Goal: Task Accomplishment & Management: Manage account settings

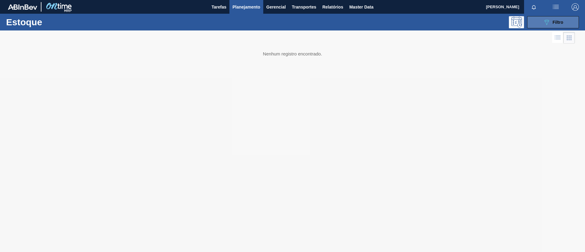
click at [543, 26] on button "089F7B8B-B2A5-4AFE-B5C0-19BA573D28AC Filtro" at bounding box center [553, 22] width 52 height 12
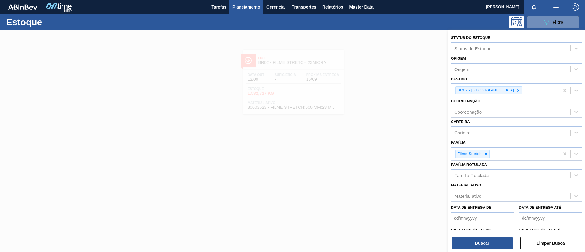
drag, startPoint x: 379, startPoint y: 82, endPoint x: 365, endPoint y: 84, distance: 14.2
click at [379, 83] on div at bounding box center [292, 156] width 585 height 252
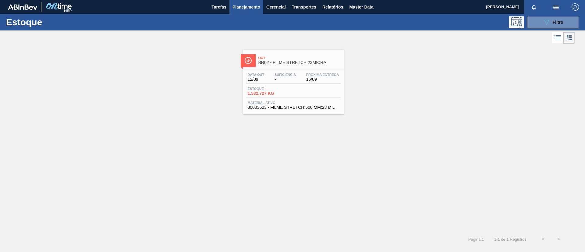
click at [304, 69] on div "Out BR02 - FILME STRETCH 23MICRA Data out 12/09 Suficiência - Próxima Entrega 1…" at bounding box center [293, 82] width 101 height 65
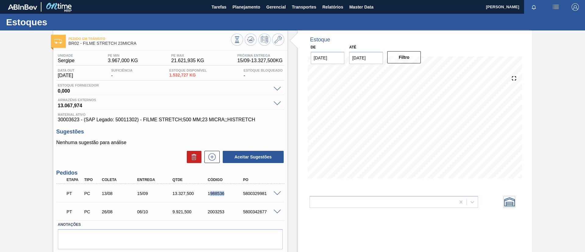
drag, startPoint x: 210, startPoint y: 196, endPoint x: 223, endPoint y: 196, distance: 12.2
click at [228, 198] on div "PT PC 13/08 15/09 13.327,500 1988536 5800329981" at bounding box center [169, 193] width 212 height 12
click at [221, 196] on div "1988536" at bounding box center [226, 193] width 40 height 5
drag, startPoint x: 205, startPoint y: 194, endPoint x: 230, endPoint y: 195, distance: 24.4
click at [230, 195] on div "1988536" at bounding box center [221, 193] width 35 height 5
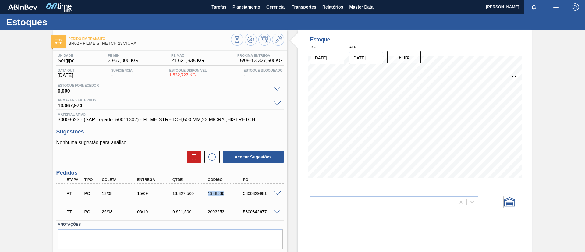
copy div "1988536"
click at [71, 125] on div "Unidade Sergipe PE MIN 3.967,000 KG PE MAX 21.621,935 KG Próxima Entrega 15/09 …" at bounding box center [170, 159] width 234 height 217
drag, startPoint x: 201, startPoint y: 195, endPoint x: 228, endPoint y: 197, distance: 26.6
click at [228, 197] on div "PT PC 13/08 15/09 13.327,500 1988536 5800329981" at bounding box center [169, 193] width 212 height 12
copy div "1988536"
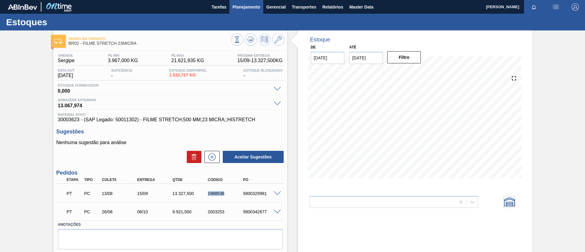
click at [240, 12] on button "Planejamento" at bounding box center [247, 7] width 34 height 14
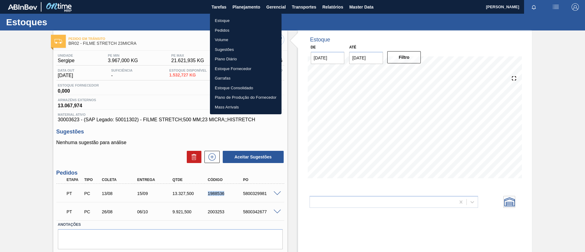
click at [242, 19] on li "Estoque" at bounding box center [246, 21] width 72 height 10
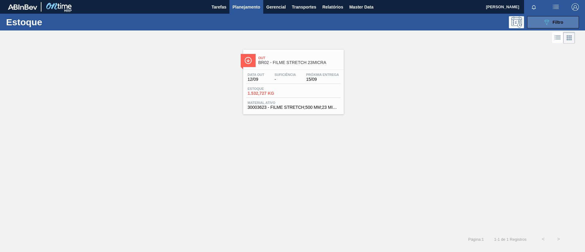
click at [539, 24] on button "089F7B8B-B2A5-4AFE-B5C0-19BA573D28AC Filtro" at bounding box center [553, 22] width 52 height 12
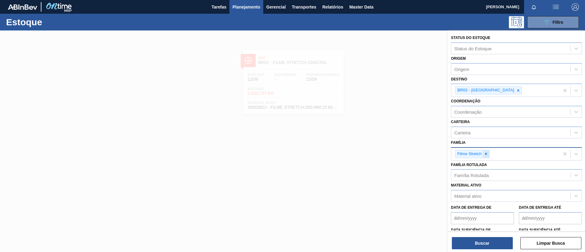
click at [486, 155] on icon at bounding box center [486, 154] width 2 height 2
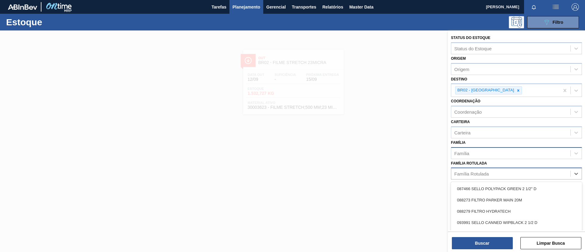
click at [486, 173] on div "Família Rotulada" at bounding box center [472, 173] width 34 height 5
type Rotulada "SK 350ML"
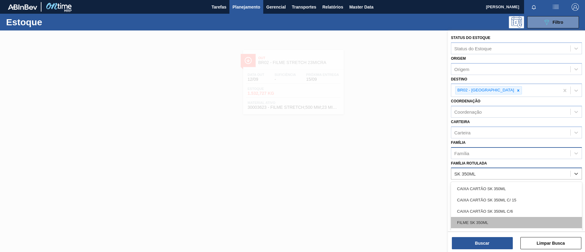
click at [506, 226] on div "FILME SK 350ML" at bounding box center [516, 222] width 131 height 11
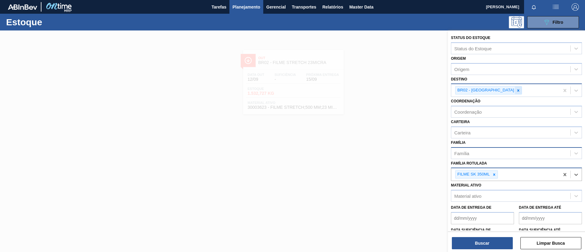
click at [518, 91] on icon at bounding box center [519, 90] width 2 height 2
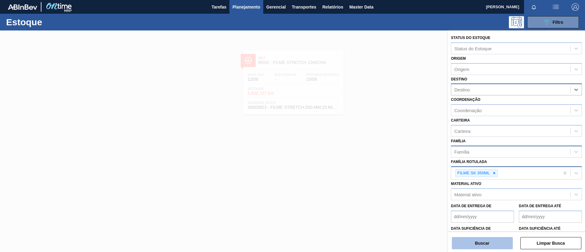
click at [479, 248] on button "Buscar" at bounding box center [482, 243] width 61 height 12
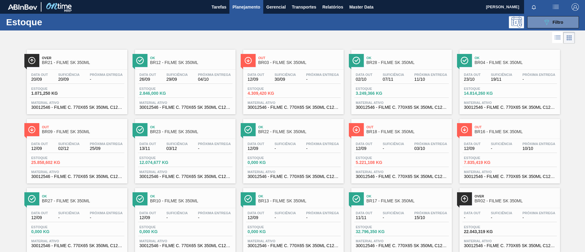
click at [95, 62] on span "BR21 - FILME SK 350ML" at bounding box center [83, 62] width 82 height 5
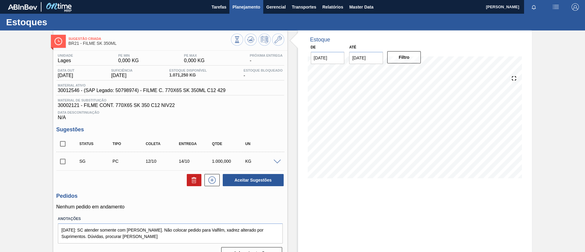
click at [246, 6] on span "Planejamento" at bounding box center [247, 6] width 28 height 7
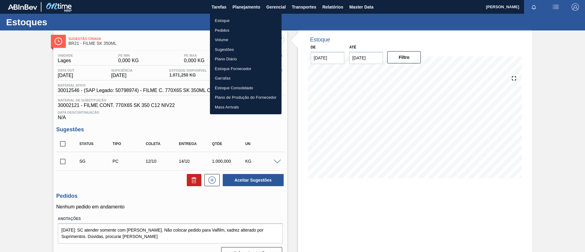
click at [246, 21] on li "Estoque" at bounding box center [246, 21] width 72 height 10
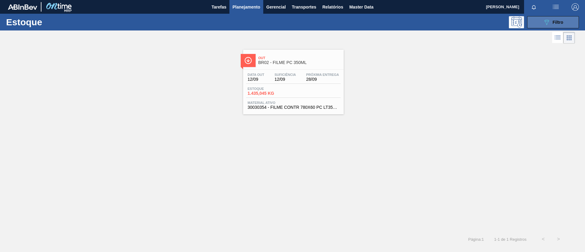
click at [556, 23] on span "Filtro" at bounding box center [558, 22] width 11 height 5
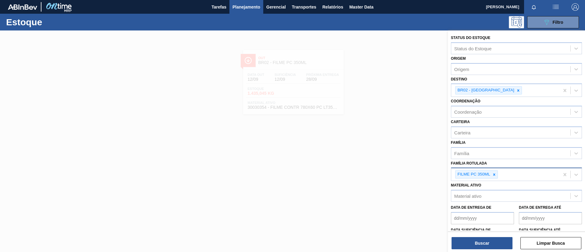
click at [495, 177] on icon at bounding box center [494, 175] width 4 height 4
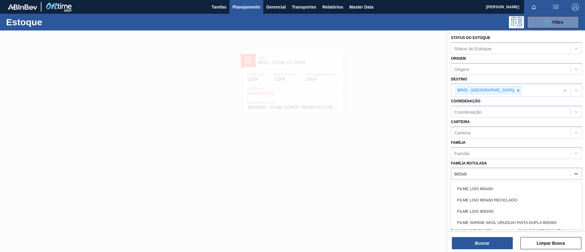
type Rotulada "800x60"
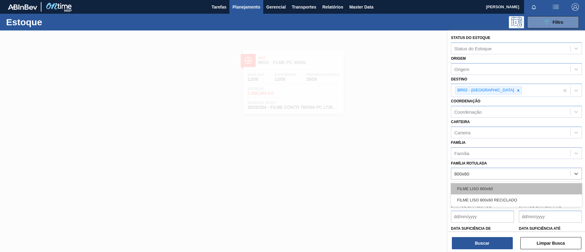
click at [501, 186] on div "FILME LISO 800x60" at bounding box center [516, 188] width 131 height 11
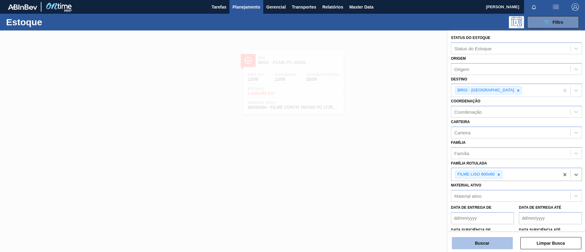
click at [477, 238] on button "Buscar" at bounding box center [482, 243] width 61 height 12
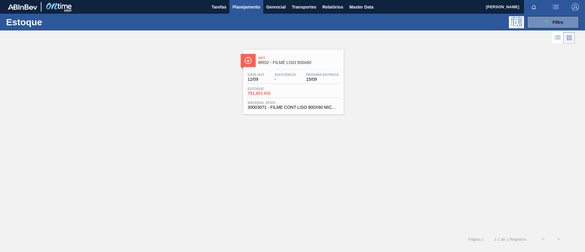
click at [308, 74] on span "Próxima Entrega" at bounding box center [322, 75] width 33 height 4
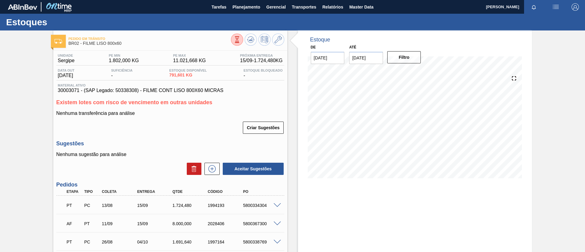
scroll to position [46, 0]
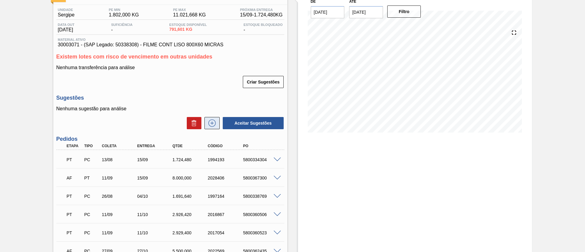
click at [213, 128] on button at bounding box center [212, 123] width 15 height 12
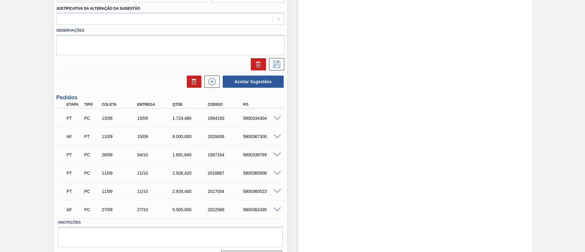
scroll to position [379, 0]
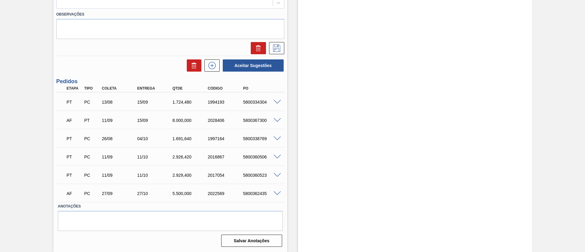
click at [276, 119] on span at bounding box center [277, 120] width 7 height 5
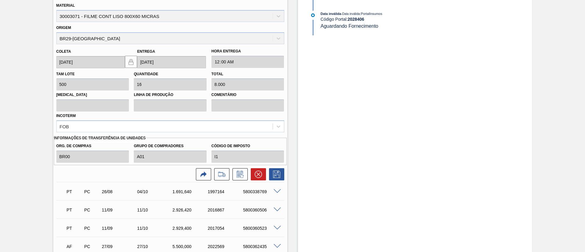
scroll to position [559, 0]
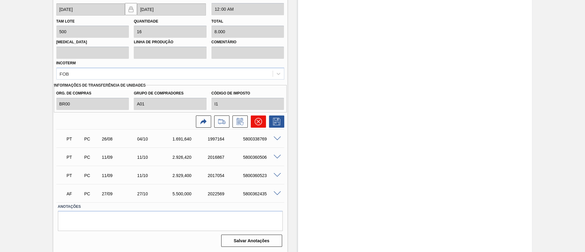
click at [253, 122] on button at bounding box center [258, 122] width 15 height 12
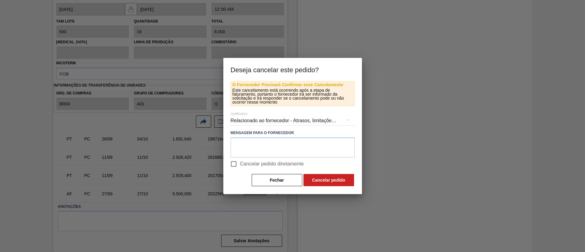
click at [265, 164] on span "Cancelar pedido diretamente" at bounding box center [272, 163] width 64 height 7
click at [240, 164] on input "Cancelar pedido diretamente" at bounding box center [233, 164] width 13 height 13
checkbox input "true"
click at [306, 182] on button "Cancelar pedido" at bounding box center [329, 180] width 51 height 12
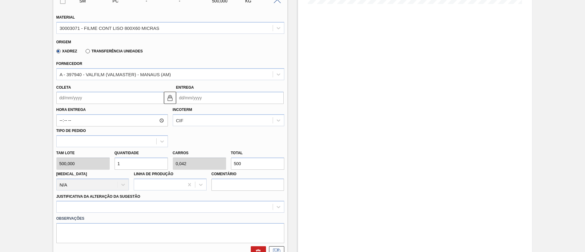
scroll to position [150, 0]
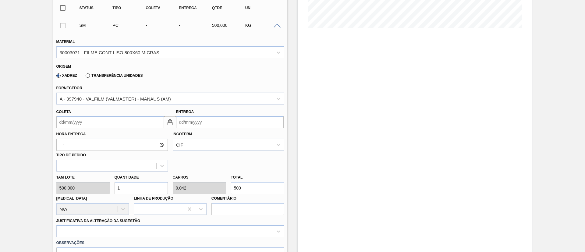
click at [98, 99] on div "A - 397940 - VALFILM (VALMASTER) - MANAUS (AM)" at bounding box center [115, 98] width 111 height 5
click at [109, 80] on div "Xadrez Transferência Unidades" at bounding box center [98, 75] width 89 height 10
click at [111, 73] on label "Transferência Unidades" at bounding box center [114, 75] width 57 height 4
click at [85, 77] on input "Transferência Unidades" at bounding box center [85, 77] width 0 height 0
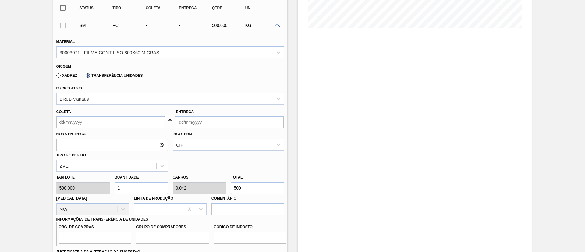
click at [109, 93] on div "BR01-Manaus" at bounding box center [170, 99] width 228 height 12
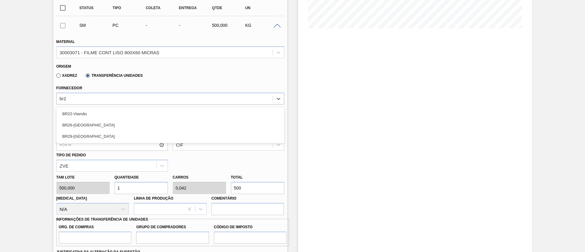
type input "br29"
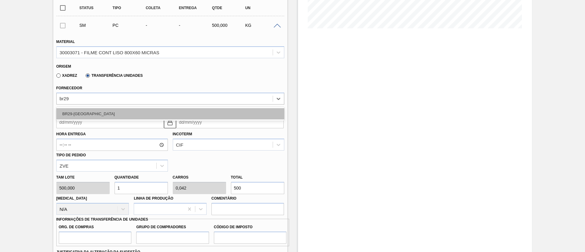
click at [109, 118] on div "BR29-Nova Minas" at bounding box center [170, 113] width 228 height 11
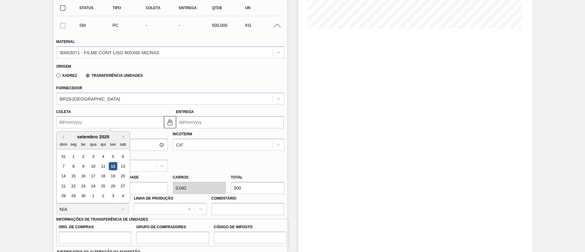
click at [109, 118] on input "Coleta" at bounding box center [110, 122] width 108 height 12
click at [114, 166] on div "12" at bounding box center [113, 166] width 8 height 8
type input "[DATE]"
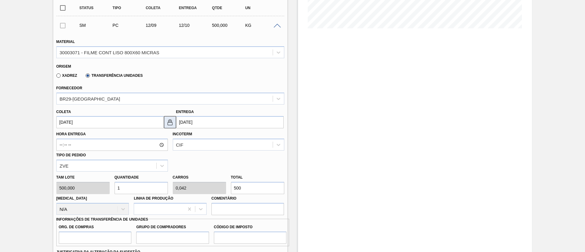
click at [170, 125] on img at bounding box center [169, 122] width 7 height 7
click at [193, 123] on input "[DATE]" at bounding box center [230, 122] width 108 height 12
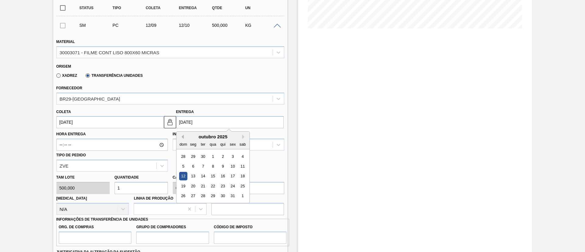
click at [181, 135] on button "Previous Month" at bounding box center [182, 137] width 4 height 4
click at [191, 174] on div "15" at bounding box center [193, 176] width 8 height 8
type input "15/09/2025"
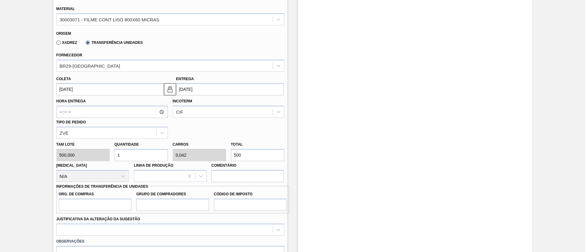
scroll to position [196, 0]
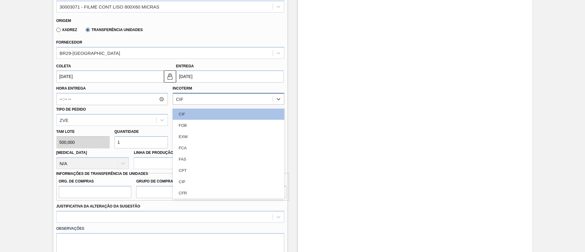
click at [220, 103] on div "CIF" at bounding box center [223, 99] width 100 height 9
click at [209, 124] on div "FOB" at bounding box center [229, 125] width 112 height 11
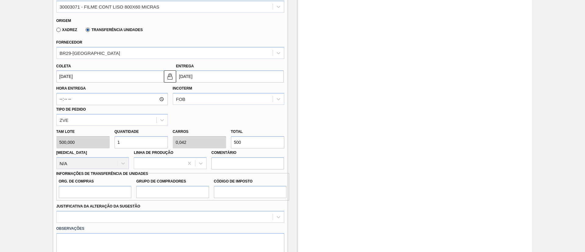
click at [194, 140] on div "Tam lote 500,000 Quantidade 1 Carros 0,042 Total 500 Doca N/A Linha de Produção…" at bounding box center [170, 148] width 233 height 44
paste input "8.168,75"
type input "16,337"
type input "0,681"
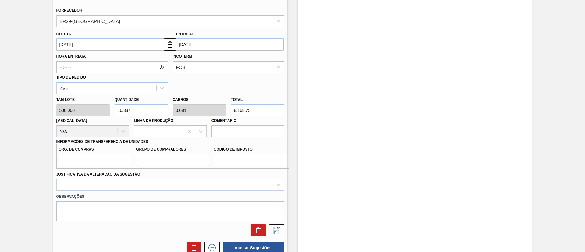
scroll to position [241, 0]
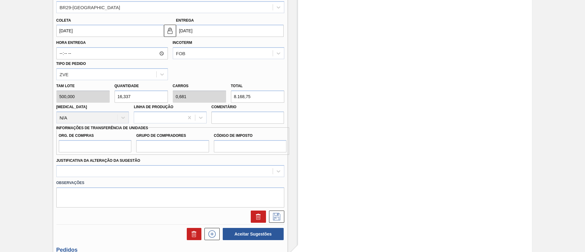
type input "8.168,75"
click at [95, 146] on input "Org. de Compras" at bounding box center [95, 146] width 73 height 12
type input "BR00"
click at [147, 145] on input "Grupo de Compradores" at bounding box center [172, 146] width 73 height 12
type input "A01"
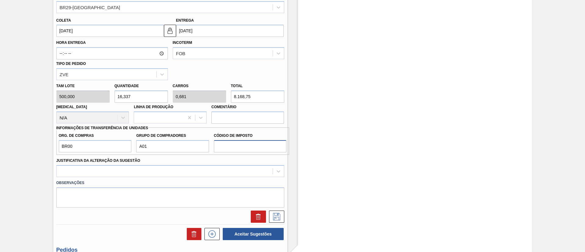
click at [253, 148] on input "Código de Imposto" at bounding box center [250, 146] width 73 height 12
type input "I1"
click at [206, 172] on div at bounding box center [170, 171] width 228 height 12
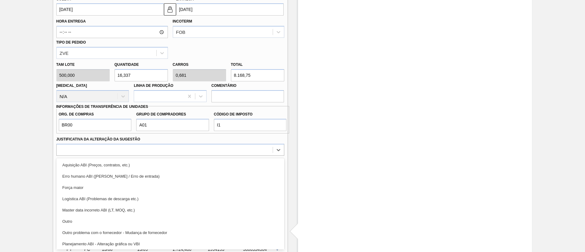
click at [141, 227] on div "Outro problema com o fornecedor - Mudança de fornecedor" at bounding box center [170, 232] width 228 height 11
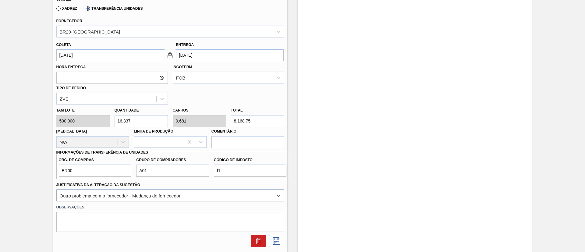
click at [149, 194] on div "option Outro problema com o fornecedor - Mudança de fornecedor, selected. Selec…" at bounding box center [170, 196] width 228 height 12
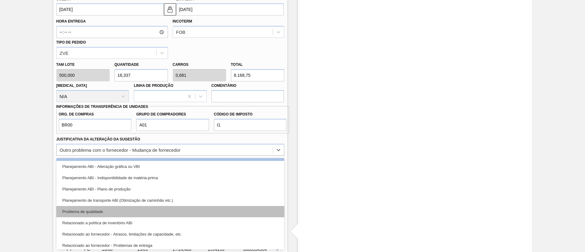
scroll to position [91, 0]
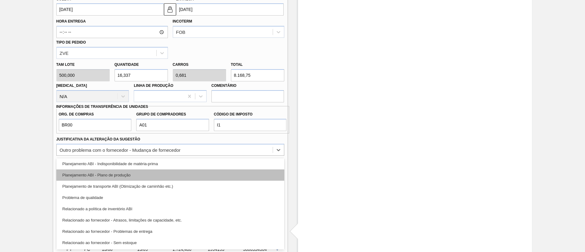
click at [147, 172] on div "Planejamento ABI - Plano de produção" at bounding box center [170, 175] width 228 height 11
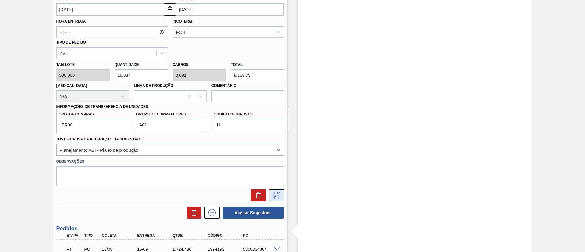
click at [273, 193] on icon at bounding box center [277, 195] width 10 height 7
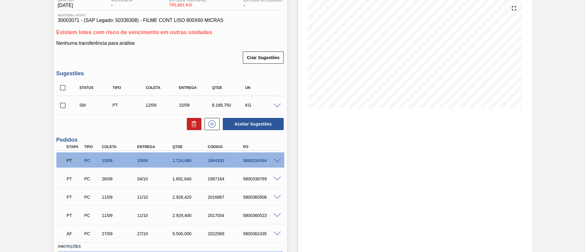
scroll to position [70, 0]
drag, startPoint x: 57, startPoint y: 108, endPoint x: 76, endPoint y: 108, distance: 19.2
click at [59, 108] on input "checkbox" at bounding box center [62, 105] width 13 height 13
click at [271, 119] on button "Aceitar Sugestões" at bounding box center [253, 124] width 61 height 12
checkbox input "false"
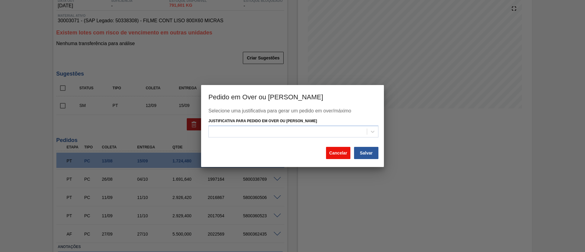
click at [344, 156] on button "Cancelar" at bounding box center [338, 153] width 24 height 12
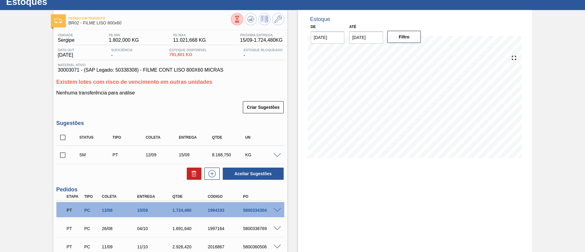
scroll to position [0, 0]
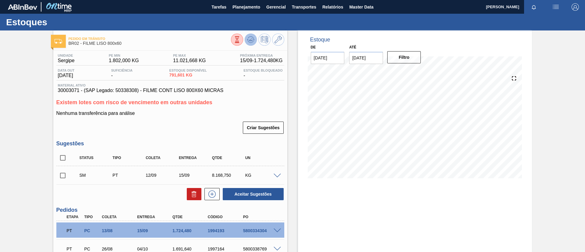
click at [254, 36] on icon at bounding box center [250, 39] width 7 height 7
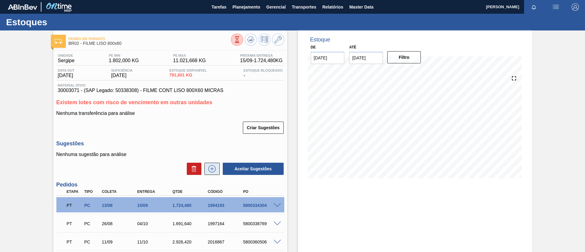
click at [213, 165] on icon at bounding box center [212, 168] width 10 height 7
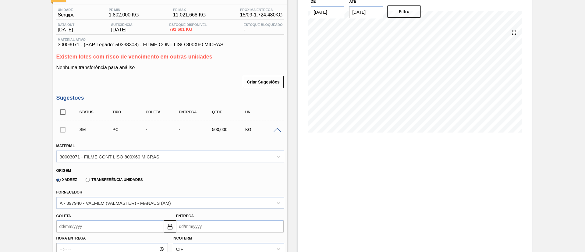
drag, startPoint x: 135, startPoint y: 179, endPoint x: 134, endPoint y: 187, distance: 7.6
click at [134, 179] on label "Transferência Unidades" at bounding box center [114, 180] width 57 height 4
click at [85, 181] on input "Transferência Unidades" at bounding box center [85, 181] width 0 height 0
click at [137, 197] on div "BR01-Manaus" at bounding box center [170, 203] width 228 height 12
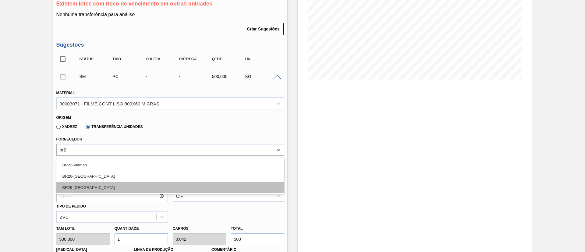
type input "br29"
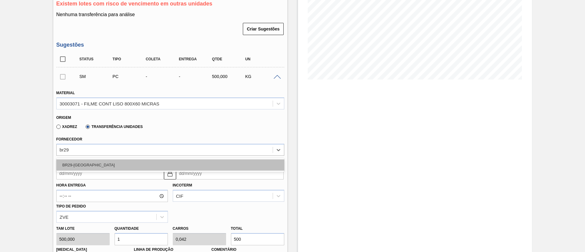
click at [121, 167] on div "BR29-Nova Minas" at bounding box center [170, 164] width 228 height 11
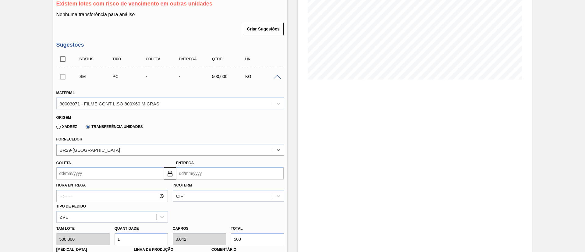
drag, startPoint x: 119, startPoint y: 173, endPoint x: 119, endPoint y: 177, distance: 4.0
click at [119, 174] on input "Coleta" at bounding box center [110, 173] width 108 height 12
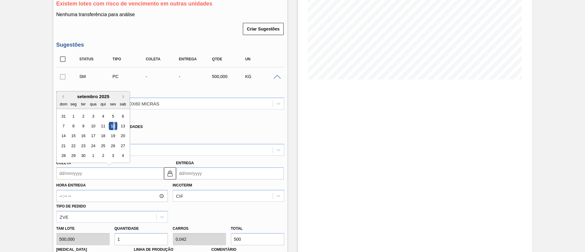
click at [114, 126] on div "12" at bounding box center [113, 126] width 8 height 8
type input "[DATE]"
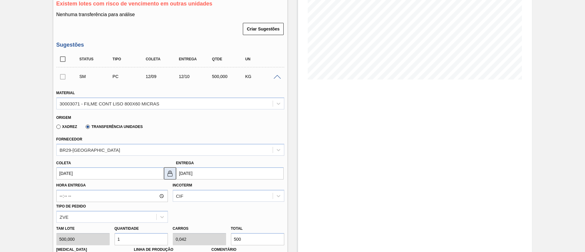
click at [169, 177] on img at bounding box center [169, 173] width 7 height 7
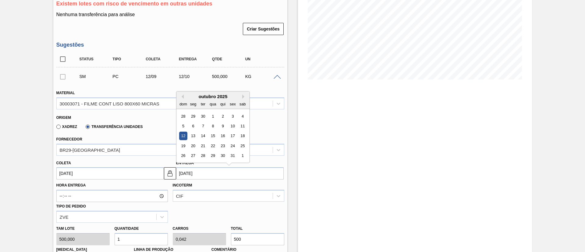
click at [192, 176] on input "[DATE]" at bounding box center [230, 173] width 108 height 12
click at [182, 95] on div "Previous Month Next Month outubro 2025 dom seg ter qua qui sex sab 28 29 30 1 2…" at bounding box center [213, 127] width 74 height 72
click at [182, 95] on button "Previous Month" at bounding box center [182, 97] width 4 height 4
click at [194, 136] on div "15" at bounding box center [193, 136] width 8 height 8
type input "15/09/2025"
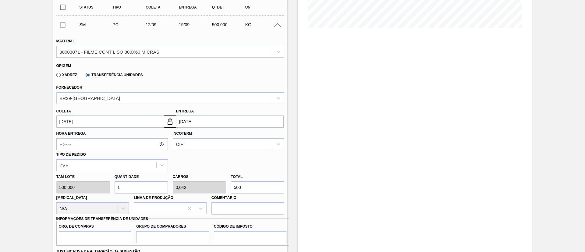
scroll to position [190, 0]
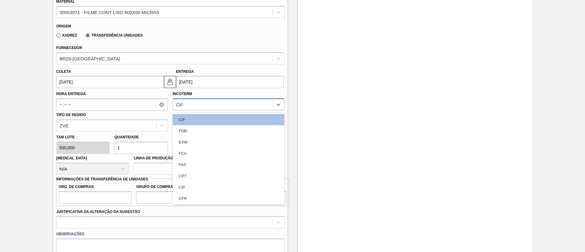
click at [202, 103] on div "CIF" at bounding box center [223, 104] width 100 height 9
click at [196, 126] on div "FOB" at bounding box center [229, 130] width 112 height 11
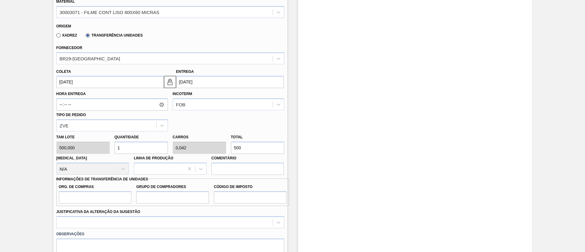
drag, startPoint x: 256, startPoint y: 147, endPoint x: 162, endPoint y: 157, distance: 94.2
click at [171, 145] on div "Tam lote 500,000 Quantidade 1 Carros 0,042 Total 500 Doca N/A Linha de Produção…" at bounding box center [170, 153] width 233 height 44
paste input "8.168,75"
type input "16,337"
type input "0,681"
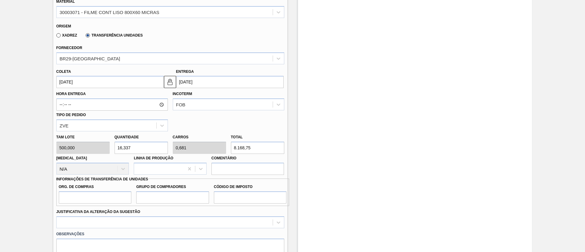
type input "8.168,75"
click at [117, 202] on input "Org. de Compras" at bounding box center [95, 197] width 73 height 12
type input "BR00"
click at [166, 199] on input "Grupo de Compradores" at bounding box center [172, 197] width 73 height 12
click at [235, 202] on input "Código de Imposto" at bounding box center [250, 197] width 73 height 12
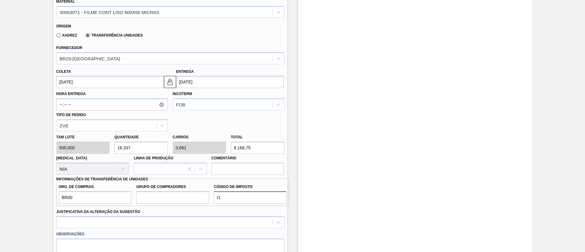
type input "I1"
click at [175, 200] on input "Grupo de Compradores" at bounding box center [172, 197] width 73 height 12
type input "A01"
click at [151, 222] on div at bounding box center [170, 222] width 228 height 12
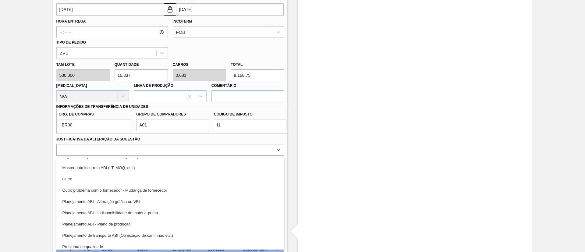
scroll to position [91, 0]
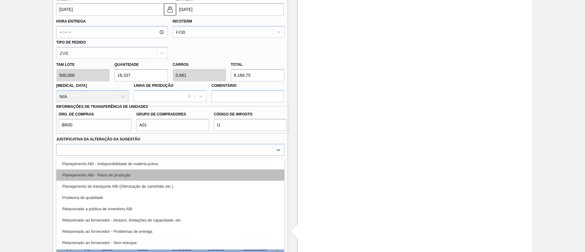
click at [140, 176] on div "Planejamento ABI - Plano de produção" at bounding box center [170, 175] width 228 height 11
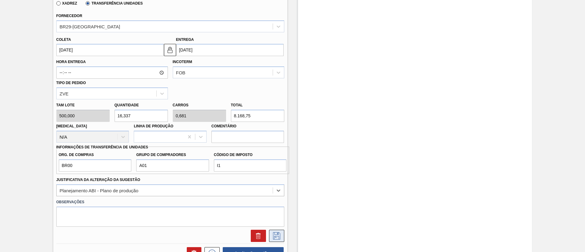
scroll to position [263, 0]
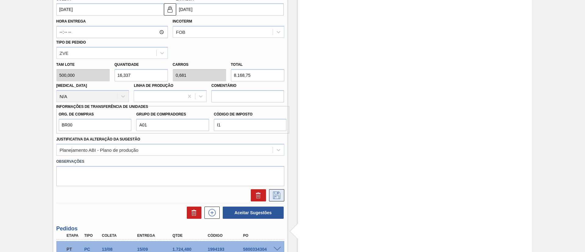
drag, startPoint x: 279, startPoint y: 205, endPoint x: 278, endPoint y: 201, distance: 3.4
click at [278, 201] on div "Status Tipo Coleta Entrega Qtde UN SM PC 12/09 15/09 NaN KG Material 30003071 -…" at bounding box center [170, 53] width 228 height 332
click at [278, 200] on button at bounding box center [276, 195] width 15 height 12
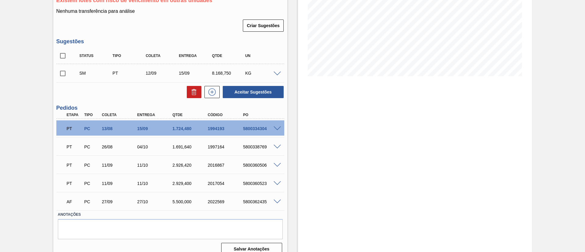
scroll to position [70, 0]
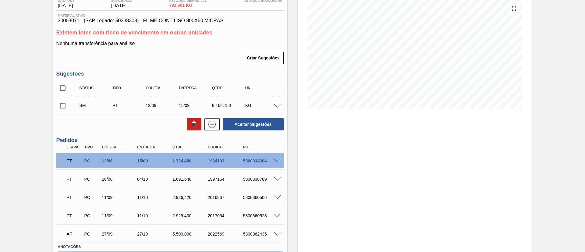
click at [59, 109] on input "checkbox" at bounding box center [62, 105] width 13 height 13
click at [247, 121] on button "Aceitar Sugestões" at bounding box center [253, 124] width 61 height 12
checkbox input "false"
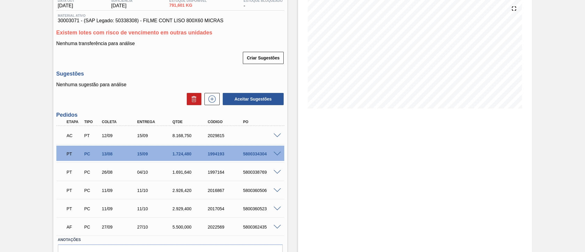
click at [276, 135] on span at bounding box center [277, 136] width 7 height 5
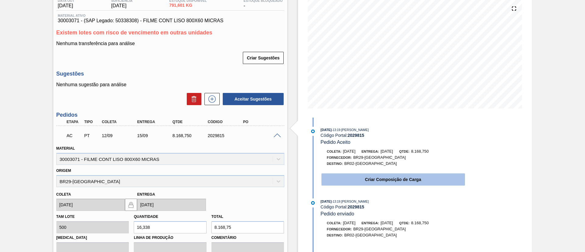
click at [360, 180] on button "Criar Composição de Carga" at bounding box center [394, 179] width 144 height 12
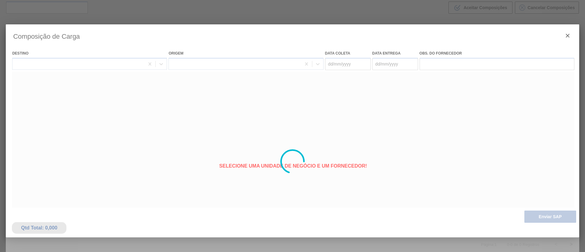
type coleta "[DATE]"
type entrega "15/09/2025"
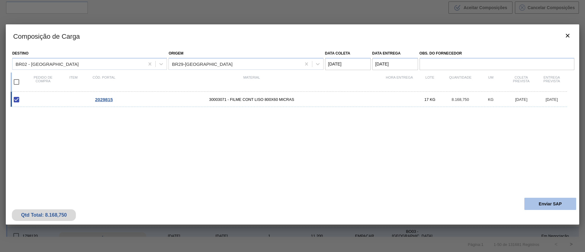
click at [548, 203] on button "Enviar SAP" at bounding box center [551, 204] width 52 height 12
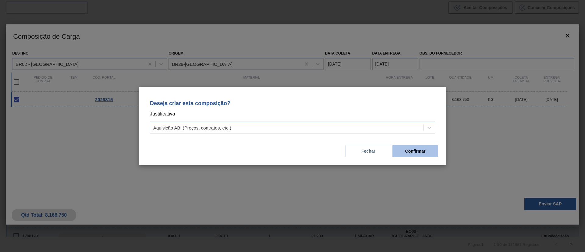
click at [406, 154] on button "Confirmar" at bounding box center [416, 151] width 46 height 12
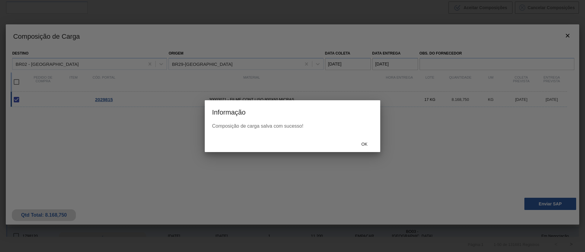
click at [358, 142] on span "Ok" at bounding box center [365, 144] width 16 height 5
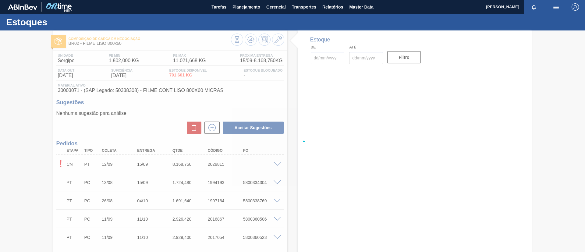
type input "[DATE]"
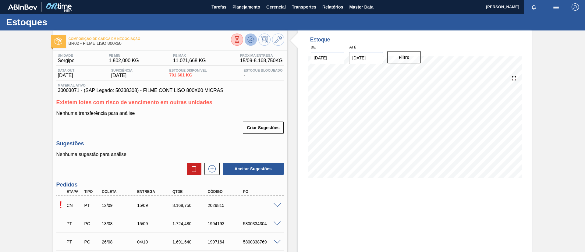
click at [246, 43] on button at bounding box center [251, 40] width 12 height 12
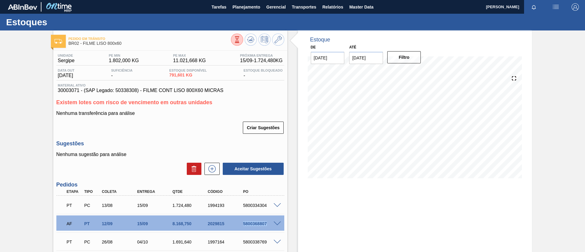
drag, startPoint x: 241, startPoint y: 223, endPoint x: 278, endPoint y: 224, distance: 36.9
click at [278, 224] on div "AF PT 12/09 15/09 8.168,750 2029815 5800368807" at bounding box center [170, 223] width 228 height 15
copy div "5800368807"
click at [247, 9] on span "Planejamento" at bounding box center [247, 6] width 28 height 7
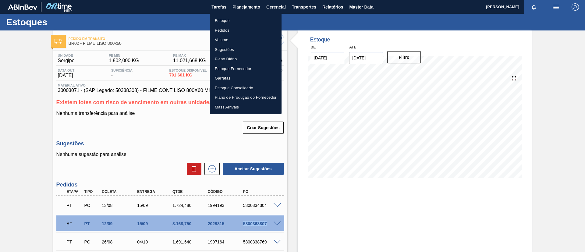
click at [244, 26] on li "Pedidos" at bounding box center [246, 31] width 72 height 10
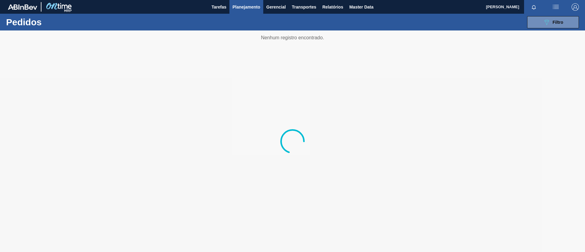
click at [251, 11] on button "Planejamento" at bounding box center [247, 7] width 34 height 14
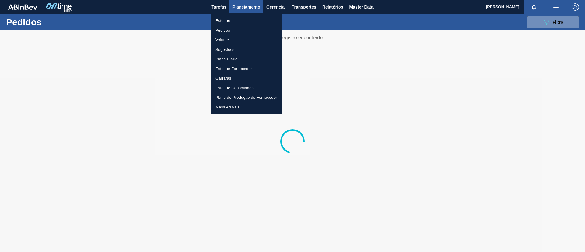
click at [248, 19] on li "Estoque" at bounding box center [247, 21] width 72 height 10
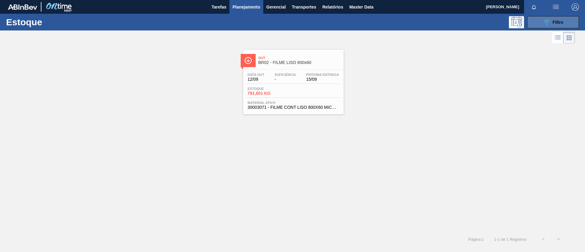
click at [558, 23] on span "Filtro" at bounding box center [558, 22] width 11 height 5
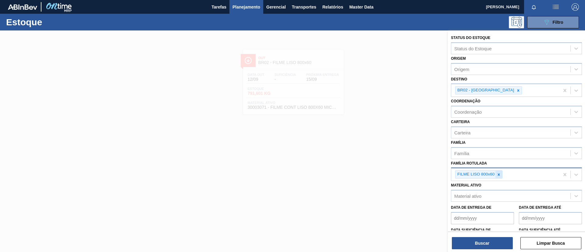
click at [502, 175] on div at bounding box center [499, 175] width 7 height 8
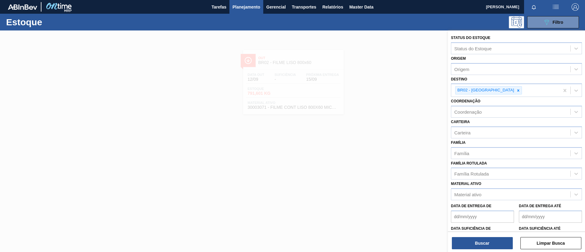
click at [498, 146] on div "Família Família" at bounding box center [516, 148] width 131 height 21
click at [499, 147] on div "Família" at bounding box center [516, 153] width 131 height 12
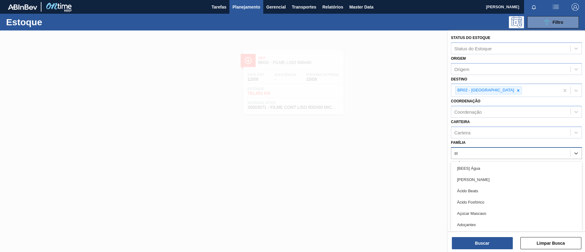
type input "str"
drag, startPoint x: 487, startPoint y: 187, endPoint x: 489, endPoint y: 107, distance: 79.6
click at [487, 187] on div "Filme Stretch" at bounding box center [516, 190] width 131 height 11
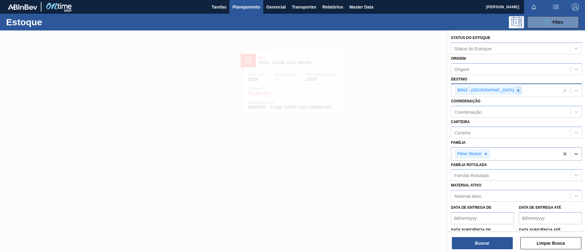
click at [518, 91] on icon at bounding box center [519, 90] width 2 height 2
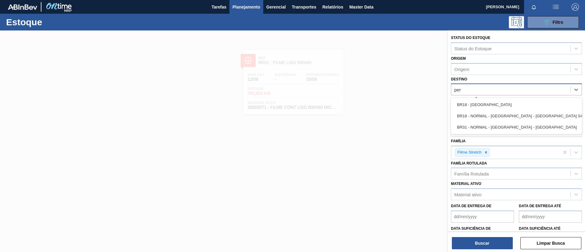
type input "pern"
click at [501, 101] on div "BR18 - Pernambuco" at bounding box center [516, 104] width 131 height 11
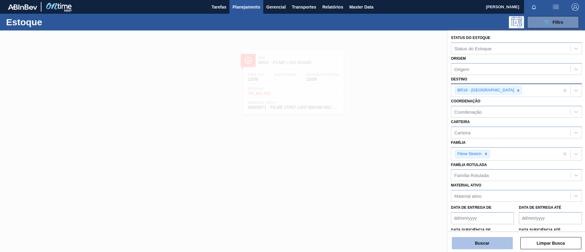
click at [488, 240] on button "Buscar" at bounding box center [482, 243] width 61 height 12
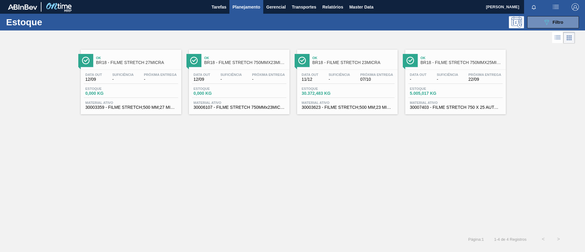
click at [482, 63] on span "BR18 - FILME STRETCH 750MMX25MICRA" at bounding box center [462, 62] width 82 height 5
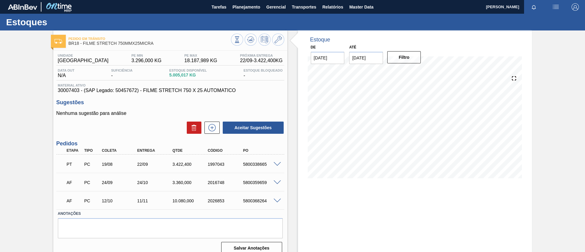
drag, startPoint x: 243, startPoint y: 9, endPoint x: 242, endPoint y: 16, distance: 7.6
click at [242, 9] on span "Planejamento" at bounding box center [247, 6] width 28 height 7
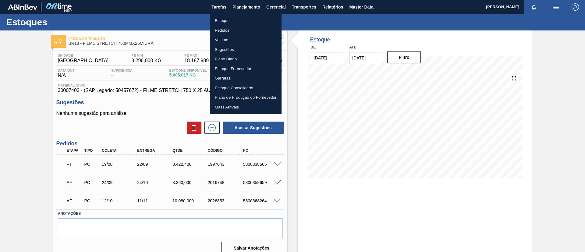
click at [242, 19] on li "Estoque" at bounding box center [246, 21] width 72 height 10
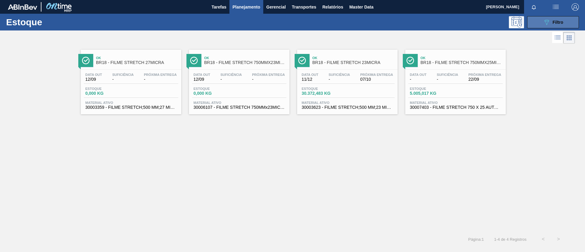
click at [556, 25] on div "089F7B8B-B2A5-4AFE-B5C0-19BA573D28AC Filtro" at bounding box center [553, 22] width 20 height 7
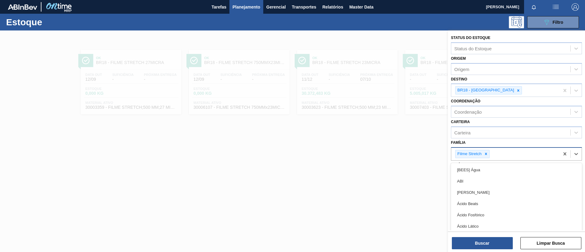
click at [488, 159] on div "Filme Stretch" at bounding box center [506, 154] width 108 height 13
click at [488, 153] on icon at bounding box center [486, 154] width 4 height 4
click at [488, 148] on div "Família" at bounding box center [516, 153] width 131 height 12
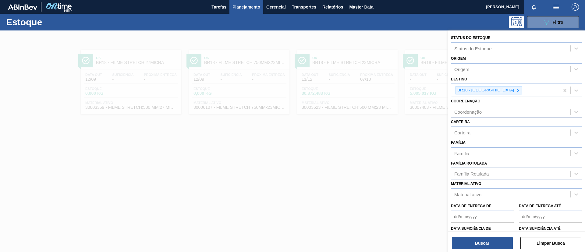
drag, startPoint x: 487, startPoint y: 183, endPoint x: 486, endPoint y: 177, distance: 5.8
click at [487, 184] on div "Material ativo Material ativo" at bounding box center [516, 190] width 131 height 21
click at [486, 177] on div "Família Rotulada" at bounding box center [511, 174] width 119 height 9
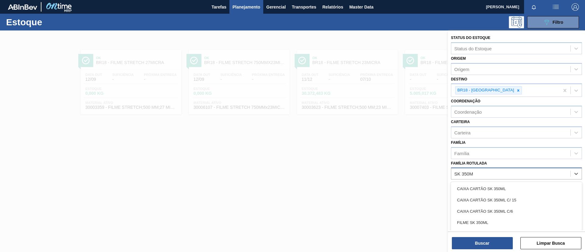
type Rotulada "SK 350ML"
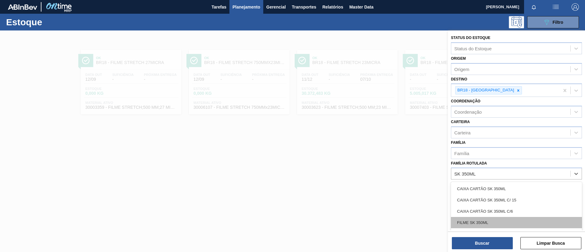
click at [498, 221] on div "FILME SK 350ML" at bounding box center [516, 222] width 131 height 11
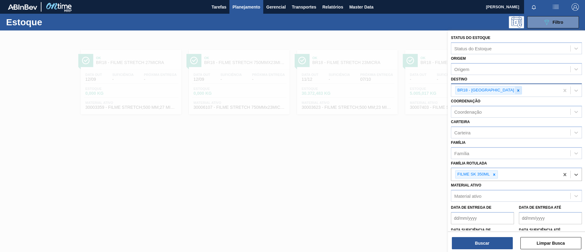
click at [518, 91] on icon at bounding box center [519, 90] width 2 height 2
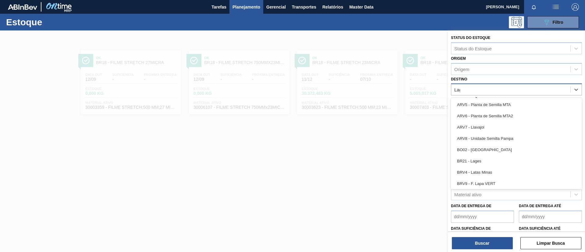
type input "Lage"
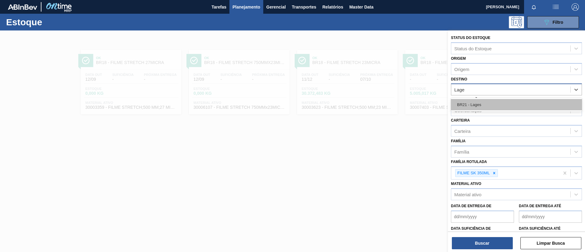
click at [507, 100] on div "BR21 - Lages" at bounding box center [516, 104] width 131 height 11
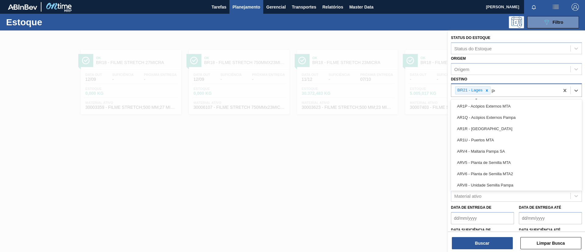
type input "pont"
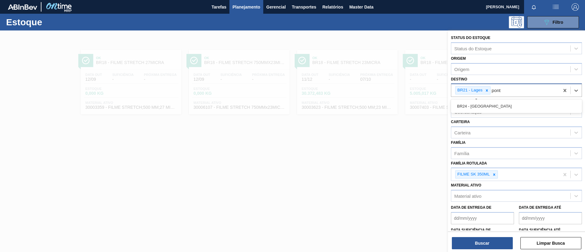
click at [507, 101] on div "BR24 - Ponta Grossa" at bounding box center [516, 106] width 131 height 11
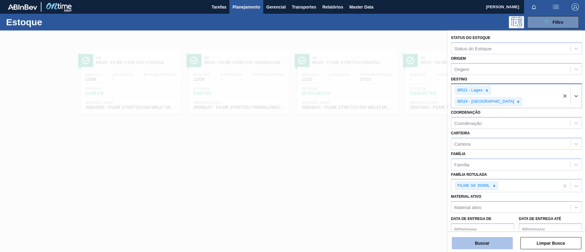
click at [491, 244] on button "Buscar" at bounding box center [482, 243] width 61 height 12
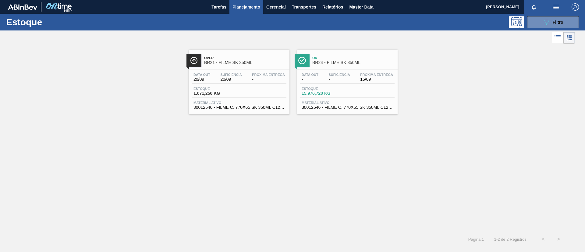
click at [267, 74] on span "Próxima Entrega" at bounding box center [268, 75] width 33 height 4
click at [372, 62] on span "BR24 - FILME SK 350ML" at bounding box center [354, 62] width 82 height 5
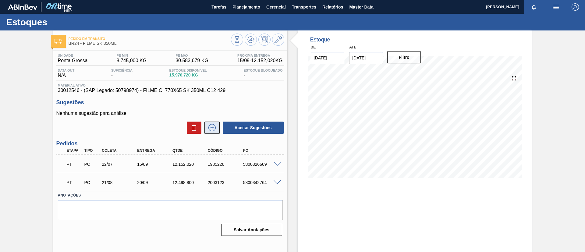
click at [214, 127] on icon at bounding box center [212, 127] width 10 height 7
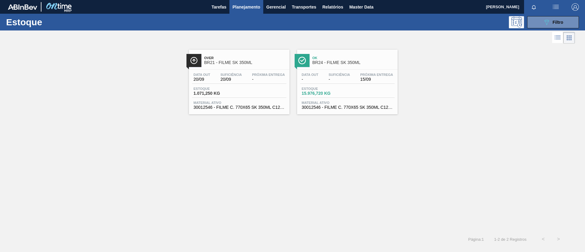
click at [227, 48] on link "Over BR21 - FILME SK 350ML Data out 20/09 Suficiência 20/09 Próxima Entrega - E…" at bounding box center [238, 79] width 108 height 69
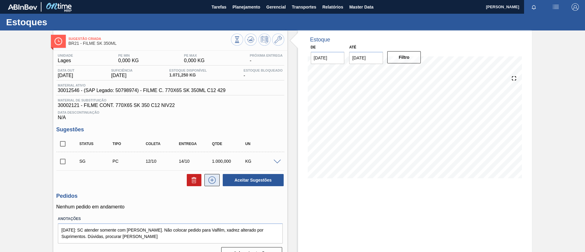
click at [219, 183] on button at bounding box center [212, 180] width 15 height 12
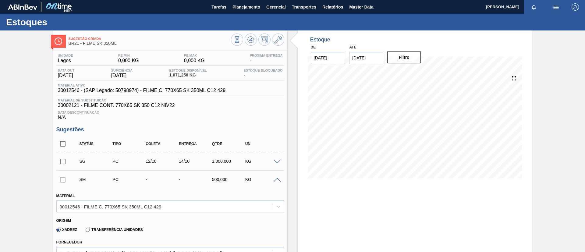
click at [127, 229] on label "Transferência Unidades" at bounding box center [114, 230] width 57 height 4
click at [85, 231] on input "Transferência Unidades" at bounding box center [85, 231] width 0 height 0
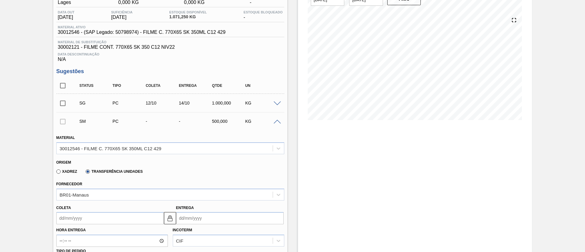
scroll to position [91, 0]
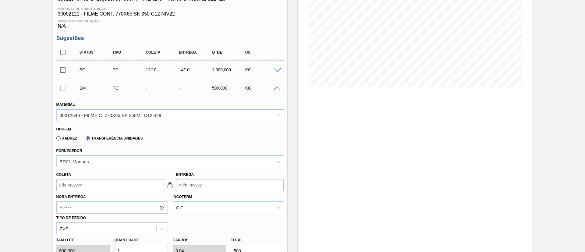
click at [120, 154] on div "Fornecedor BR01-Manaus" at bounding box center [170, 157] width 228 height 21
click at [121, 155] on div "Fornecedor BR01-Manaus" at bounding box center [170, 157] width 228 height 21
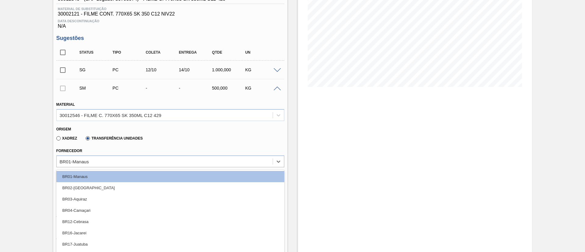
click at [124, 158] on div "option BR01-Manaus focused, 1 of 18. 18 results available. Use Up and Down to c…" at bounding box center [170, 161] width 228 height 12
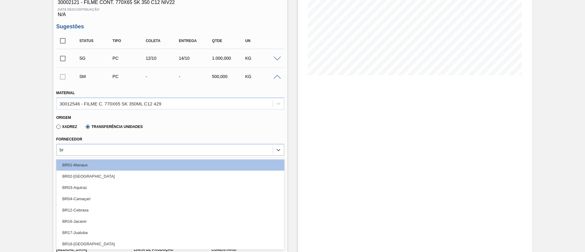
type input "b"
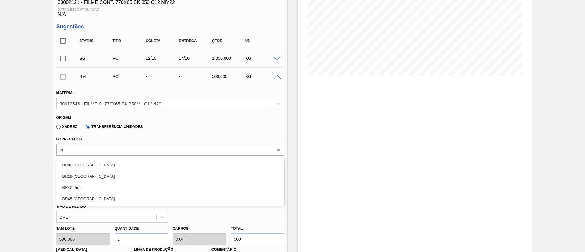
type input "pont"
click at [125, 163] on div "BR45-Ponta Grossa" at bounding box center [170, 164] width 228 height 11
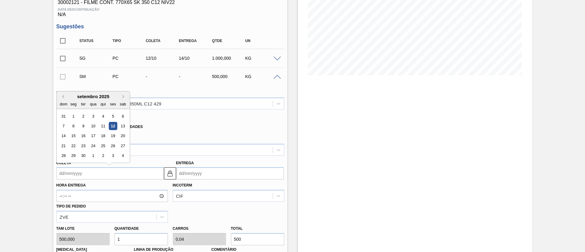
click at [130, 176] on input "Coleta" at bounding box center [110, 173] width 108 height 12
click at [73, 134] on div "15" at bounding box center [73, 136] width 8 height 8
type input "15/09/2025"
type input "17/09/2025"
click at [163, 173] on input "15/09/2025" at bounding box center [110, 173] width 108 height 12
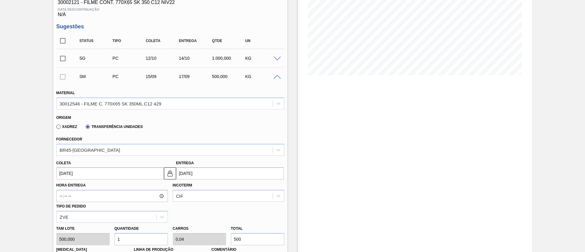
click at [173, 189] on div "Incoterm CIF" at bounding box center [229, 191] width 112 height 21
click at [183, 197] on div "CIF" at bounding box center [229, 196] width 112 height 12
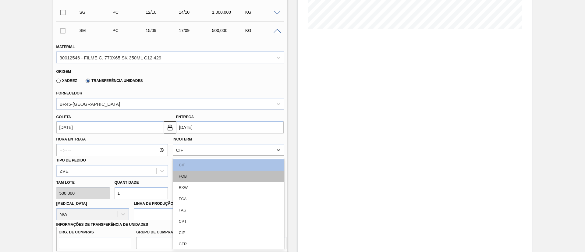
click at [191, 176] on div "FOB" at bounding box center [229, 176] width 112 height 11
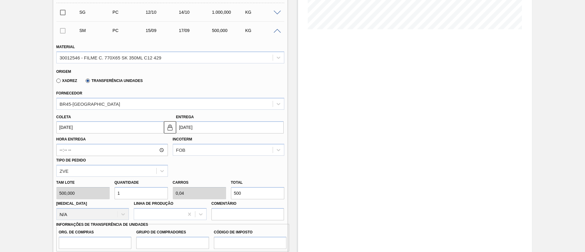
click at [200, 192] on div "Tam lote 500,000 Quantidade 1 Carros 0,04 Total 500 Doca N/A Linha de Produção …" at bounding box center [170, 199] width 233 height 44
type input "0,002"
type input "0"
type input "1"
type input "0,02"
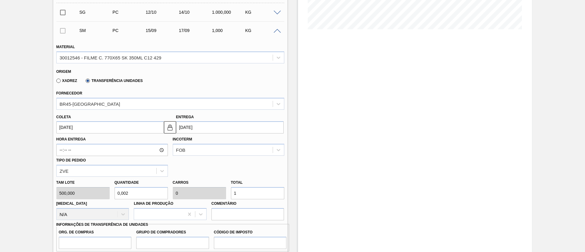
type input "0,001"
type input "10"
type input "0,2"
type input "0,008"
type input "100"
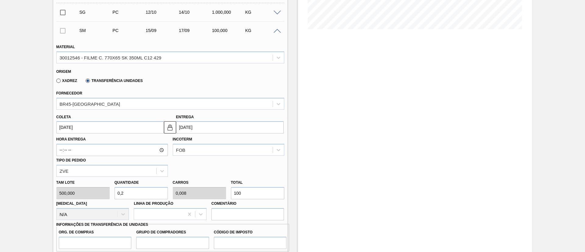
type input "2"
type input "0,08"
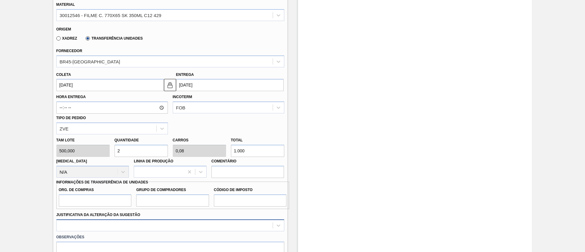
scroll to position [241, 0]
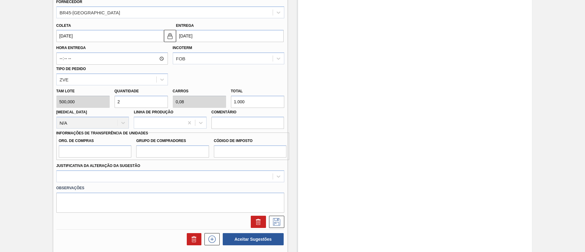
type input "1.000"
drag, startPoint x: 87, startPoint y: 151, endPoint x: 91, endPoint y: 158, distance: 8.1
click at [87, 151] on input "Org. de Compras" at bounding box center [95, 151] width 73 height 12
type input "BR00"
click at [167, 149] on input "Grupo de Compradores" at bounding box center [172, 151] width 73 height 12
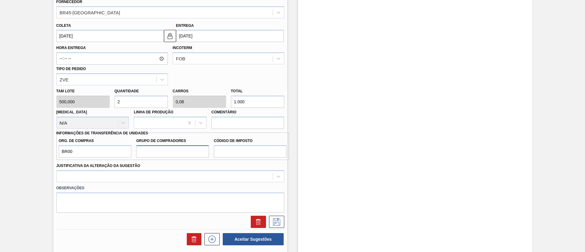
type input "A01"
click at [226, 154] on input "Código de Imposto" at bounding box center [250, 151] width 73 height 12
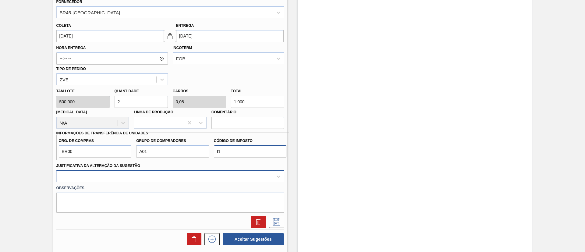
type input "I1"
click at [207, 173] on div at bounding box center [170, 176] width 228 height 12
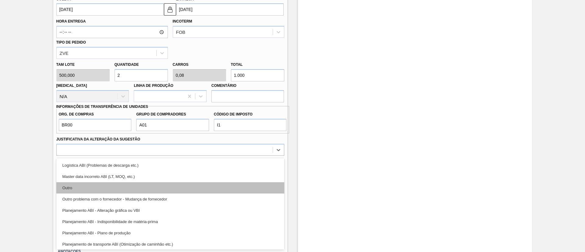
scroll to position [46, 0]
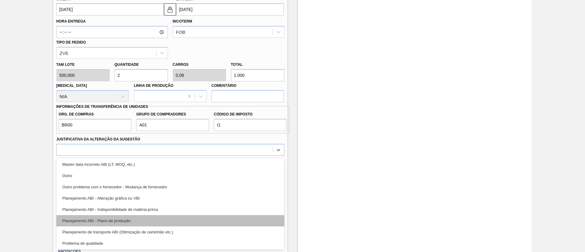
click at [139, 217] on div "Planejamento ABI - Plano de produção" at bounding box center [170, 220] width 228 height 11
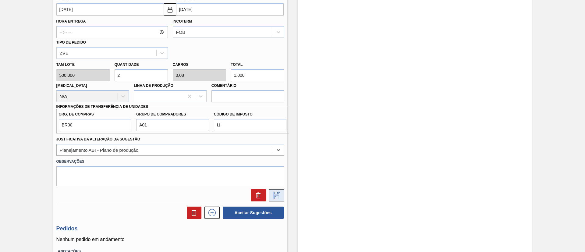
click at [269, 194] on button at bounding box center [276, 195] width 15 height 12
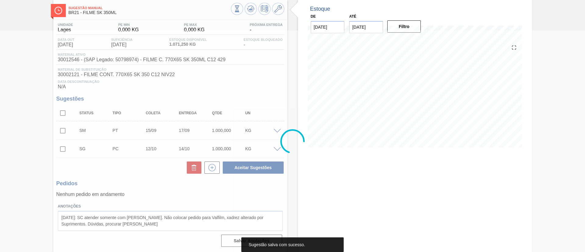
scroll to position [31, 0]
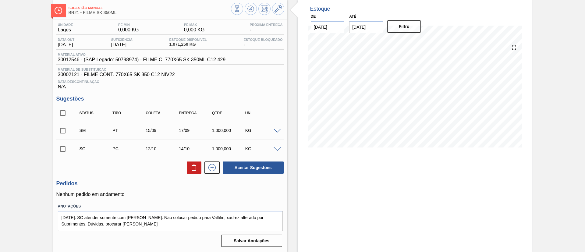
drag, startPoint x: 63, startPoint y: 126, endPoint x: 102, endPoint y: 126, distance: 39.0
click at [63, 127] on input "checkbox" at bounding box center [62, 130] width 13 height 13
click at [261, 176] on div "Unidade Lages PE MIN 0,000 KG PE MAX 0,000 KG Próxima Entrega - Data out 20/09/…" at bounding box center [170, 134] width 234 height 229
click at [261, 168] on button "Aceitar Sugestões" at bounding box center [253, 168] width 61 height 12
checkbox input "false"
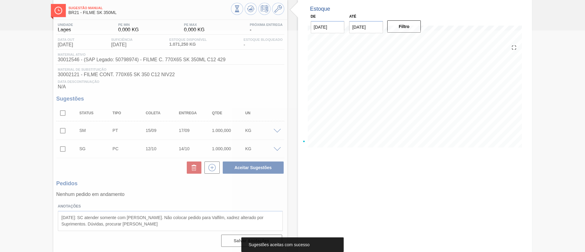
scroll to position [23, 0]
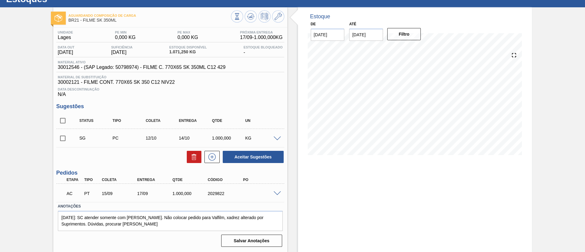
click at [276, 192] on span at bounding box center [277, 193] width 7 height 5
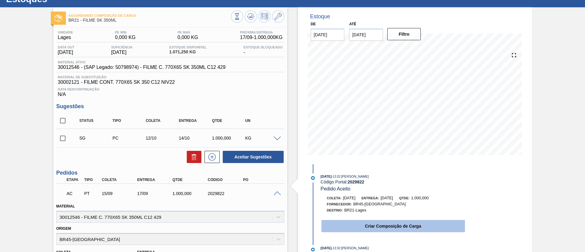
click at [371, 224] on button "Criar Composição de Carga" at bounding box center [394, 226] width 144 height 12
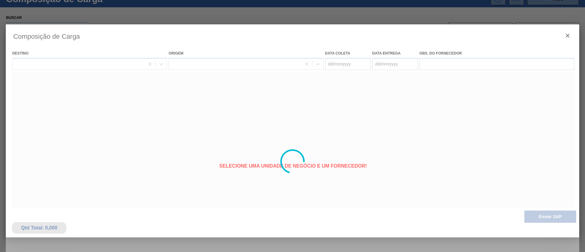
type coleta "15/09/2025"
type entrega "17/09/2025"
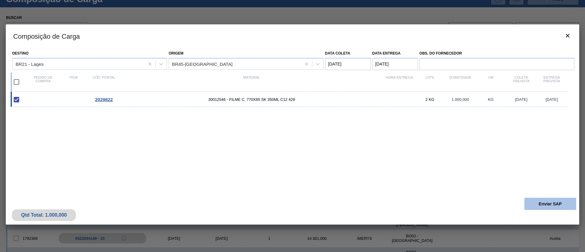
click at [561, 207] on button "Enviar SAP" at bounding box center [551, 204] width 52 height 12
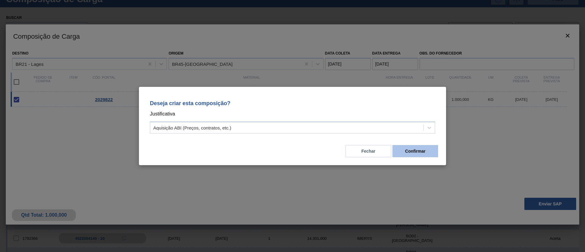
click at [411, 146] on button "Confirmar" at bounding box center [416, 151] width 46 height 12
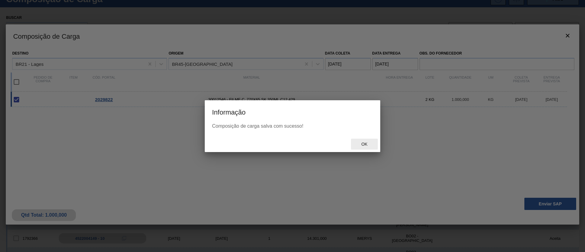
click at [376, 148] on div "Ok" at bounding box center [364, 144] width 27 height 11
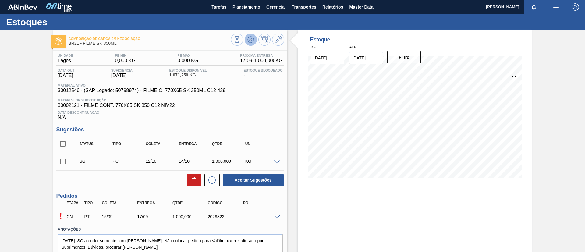
click at [251, 36] on icon at bounding box center [250, 39] width 7 height 7
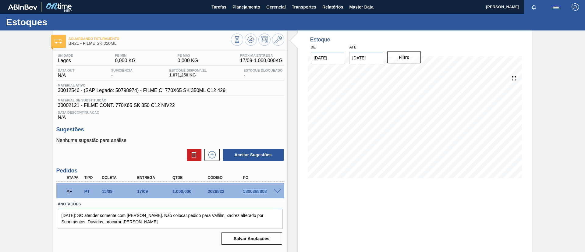
drag, startPoint x: 241, startPoint y: 192, endPoint x: 269, endPoint y: 195, distance: 28.6
click at [269, 195] on div "AF PT 15/09 17/09 1.000,000 2029822 5800368808" at bounding box center [169, 191] width 212 height 12
copy div "5800368808"
click at [243, 6] on span "Planejamento" at bounding box center [247, 6] width 28 height 7
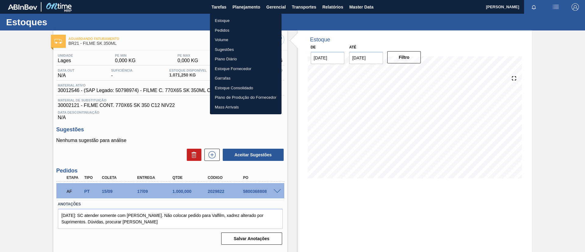
click at [241, 14] on ul "Estoque Pedidos Volume Sugestões Plano Diário Estoque Fornecedor Garrafas Estoq…" at bounding box center [246, 63] width 72 height 101
click at [245, 16] on li "Estoque" at bounding box center [246, 21] width 72 height 10
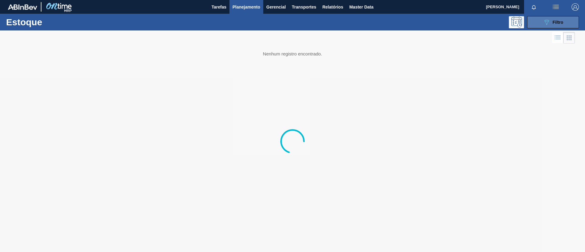
click at [536, 26] on button "089F7B8B-B2A5-4AFE-B5C0-19BA573D28AC Filtro" at bounding box center [553, 22] width 52 height 12
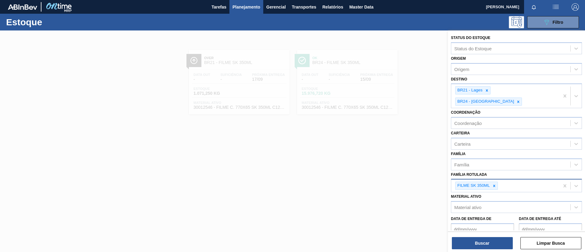
click at [495, 184] on icon at bounding box center [494, 186] width 4 height 4
type Rotulada "BC 269ML MP"
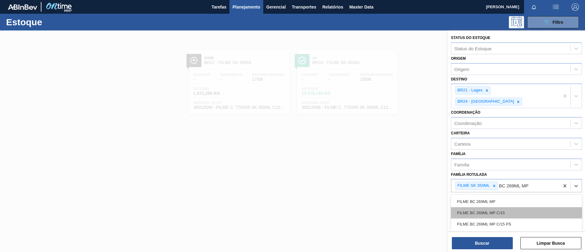
click at [530, 207] on div "FILME BC 269ML MP C/15" at bounding box center [516, 212] width 131 height 11
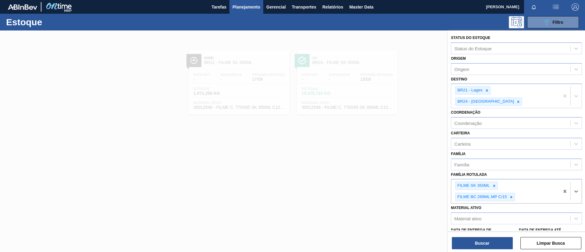
drag, startPoint x: 495, startPoint y: 172, endPoint x: 487, endPoint y: 217, distance: 45.9
click at [495, 184] on icon at bounding box center [494, 186] width 4 height 4
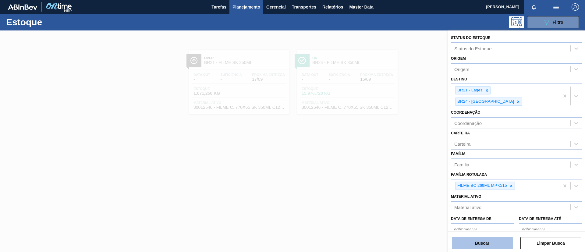
click at [488, 239] on button "Buscar" at bounding box center [482, 243] width 61 height 12
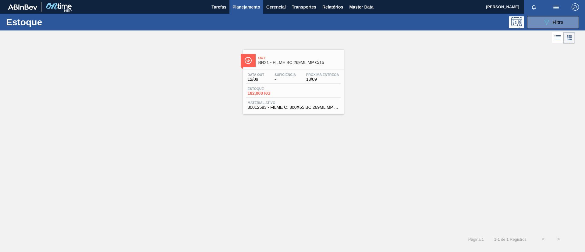
click at [295, 87] on div "Estoque 182,000 KG" at bounding box center [293, 92] width 95 height 11
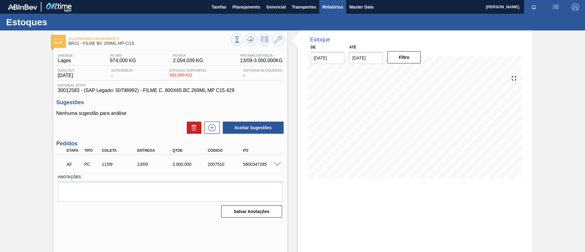
click at [325, 7] on span "Relatórios" at bounding box center [333, 6] width 21 height 7
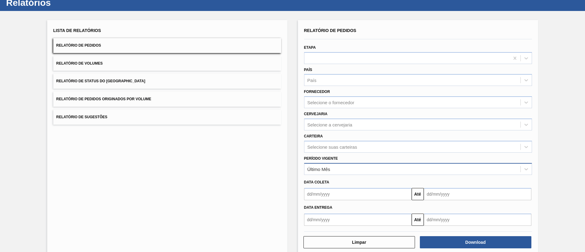
scroll to position [30, 0]
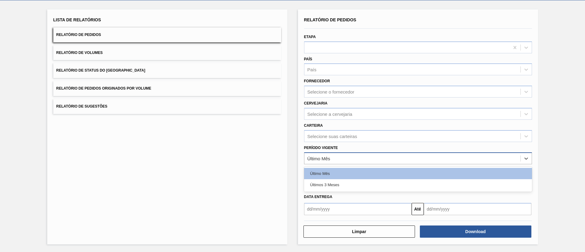
click at [369, 158] on div "Último Mês" at bounding box center [413, 158] width 216 height 9
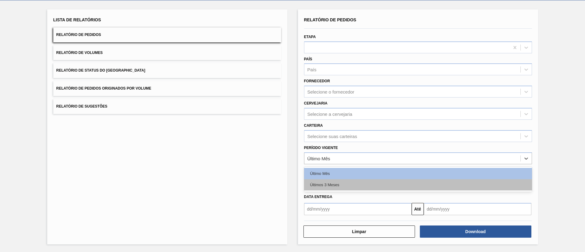
click at [350, 185] on div "Últimos 3 Meses" at bounding box center [418, 184] width 228 height 11
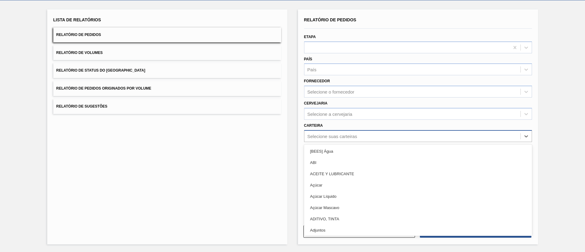
click at [351, 139] on div "Selecione suas carteiras" at bounding box center [413, 136] width 216 height 9
type input "Filme"
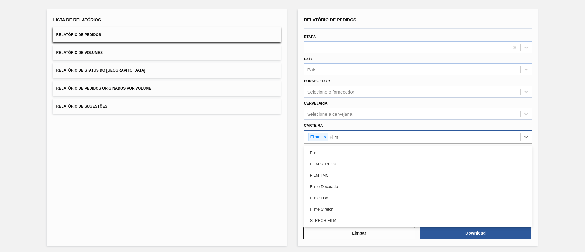
type input "Filme"
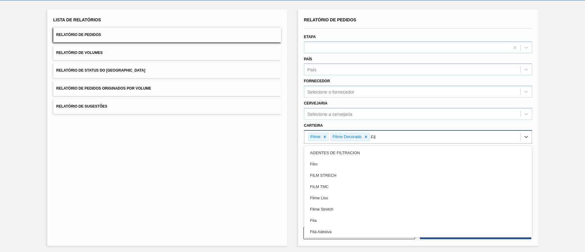
type input "Filme"
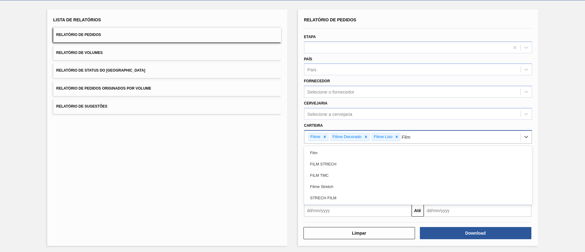
type input "Filme"
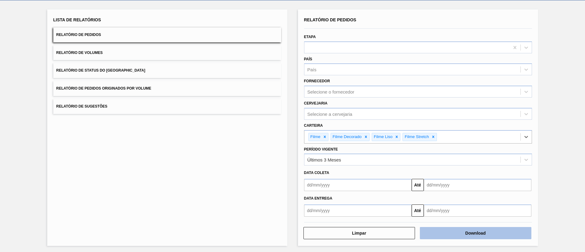
click at [498, 233] on button "Download" at bounding box center [476, 233] width 112 height 12
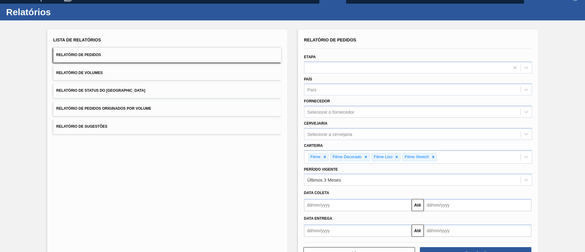
scroll to position [0, 0]
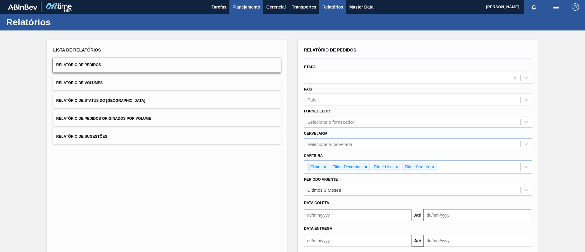
click at [249, 9] on span "Planejamento" at bounding box center [247, 6] width 28 height 7
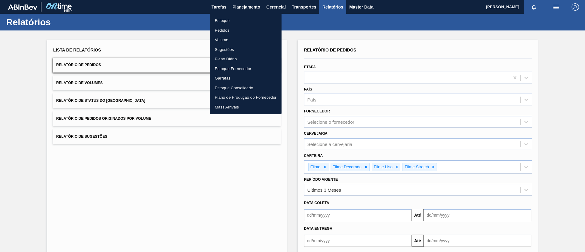
click at [250, 16] on li "Estoque" at bounding box center [246, 21] width 72 height 10
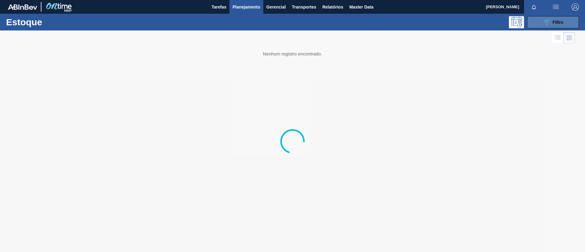
click at [545, 27] on button "089F7B8B-B2A5-4AFE-B5C0-19BA573D28AC Filtro" at bounding box center [553, 22] width 52 height 12
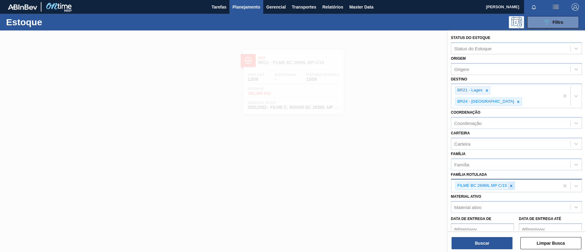
click at [513, 182] on div at bounding box center [511, 186] width 7 height 8
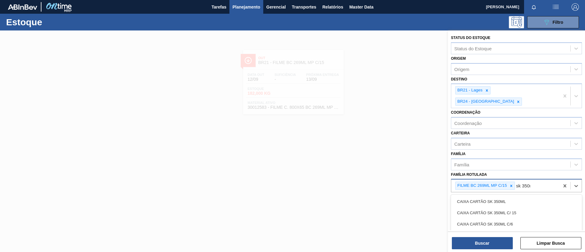
type Rotulada "sk 350ml"
click at [516, 230] on div "FILME SK 350ML" at bounding box center [516, 235] width 131 height 11
click at [510, 184] on icon at bounding box center [511, 186] width 4 height 4
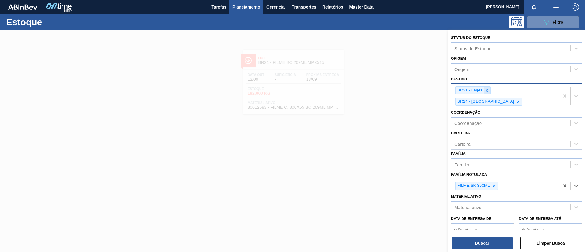
click at [488, 93] on div at bounding box center [487, 91] width 7 height 8
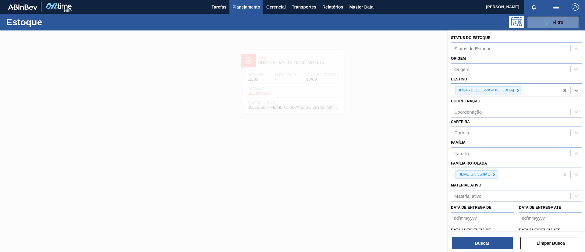
click at [488, 93] on div "BR24 - Ponta Grossa" at bounding box center [485, 91] width 59 height 8
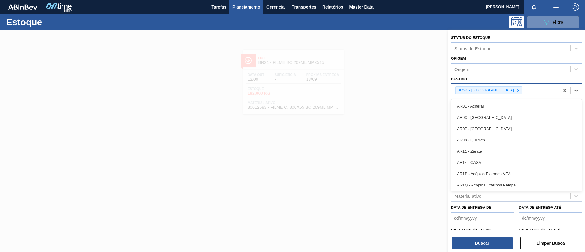
click at [507, 91] on div "BR24 - Ponta Grossa" at bounding box center [506, 90] width 108 height 13
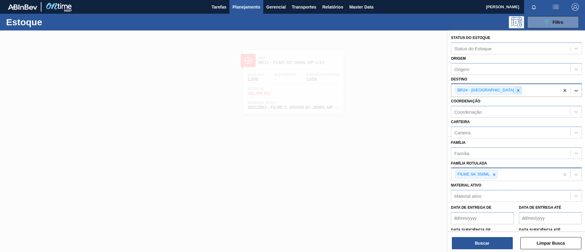
click at [516, 89] on icon at bounding box center [518, 90] width 4 height 4
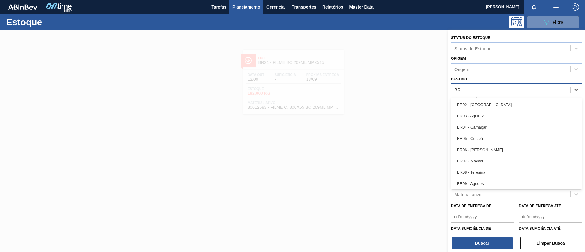
type input "BR09"
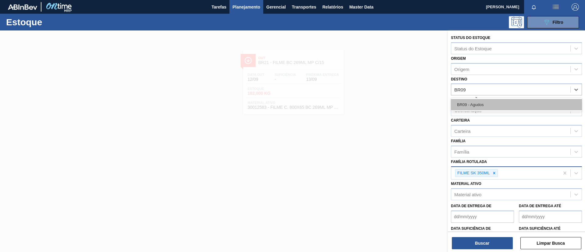
click at [507, 101] on div "BR09 - Agudos" at bounding box center [516, 104] width 131 height 11
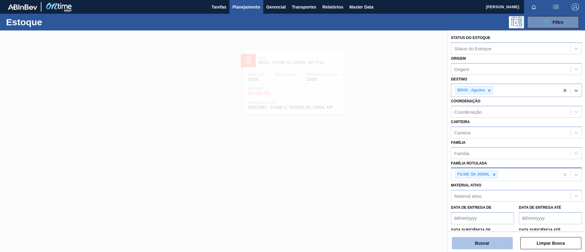
click at [479, 237] on button "Buscar" at bounding box center [482, 243] width 61 height 12
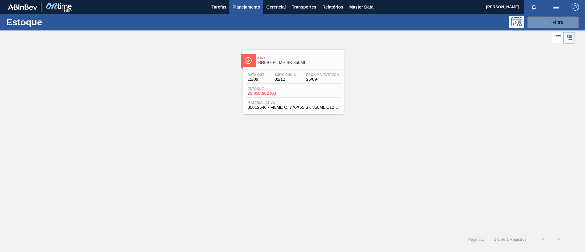
click at [305, 70] on div "Data out 12/09 Suficiência 02/12 Próxima Entrega 25/09 Estoque 25.858,602 KG Ma…" at bounding box center [293, 90] width 101 height 41
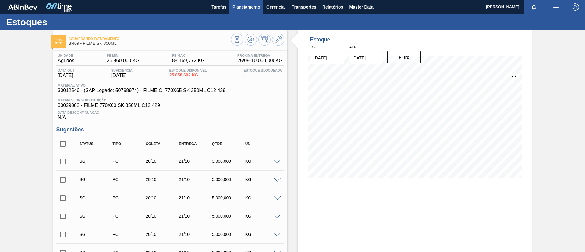
click at [246, 11] on button "Planejamento" at bounding box center [247, 7] width 34 height 14
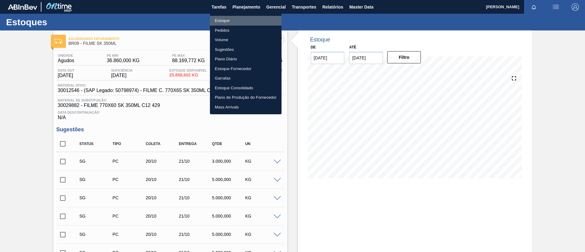
click at [242, 20] on li "Estoque" at bounding box center [246, 21] width 72 height 10
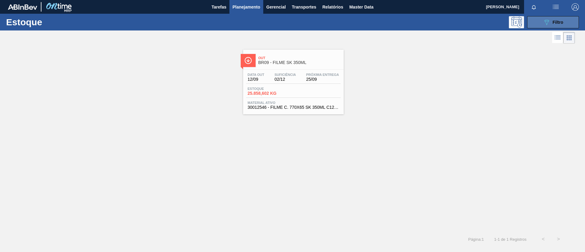
click at [554, 20] on span "Filtro" at bounding box center [558, 22] width 11 height 5
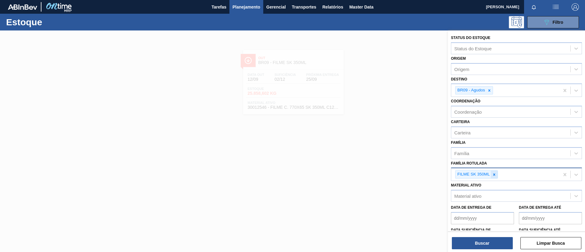
click at [494, 175] on icon at bounding box center [494, 175] width 4 height 4
paste Rotulada "30034180"
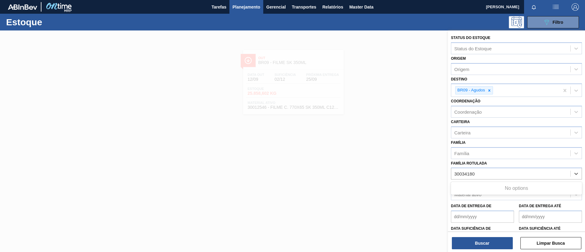
type Rotulada "30034180"
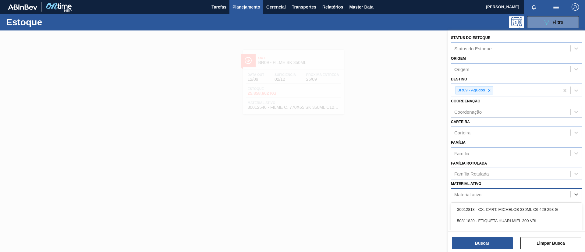
click at [495, 195] on div "Material ativo" at bounding box center [511, 194] width 119 height 9
paste ativo "30034180"
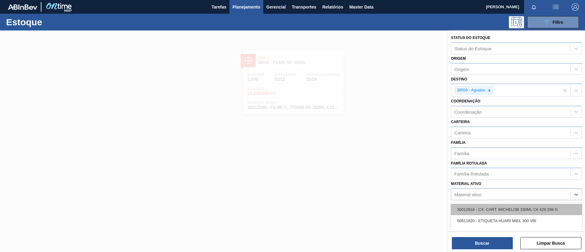
type ativo "30034180"
click at [495, 210] on div "30034180 - FILME 770X65 SKOL 350 MP C12" at bounding box center [516, 209] width 131 height 11
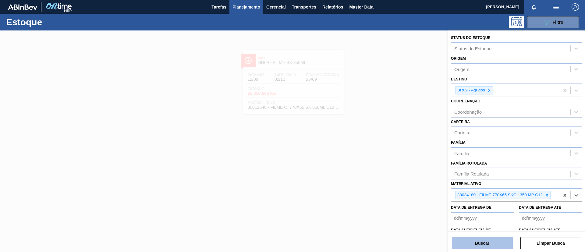
click at [471, 240] on button "Buscar" at bounding box center [482, 243] width 61 height 12
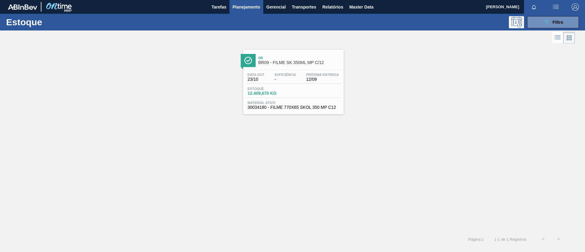
click at [306, 76] on span "Próxima Entrega" at bounding box center [322, 75] width 33 height 4
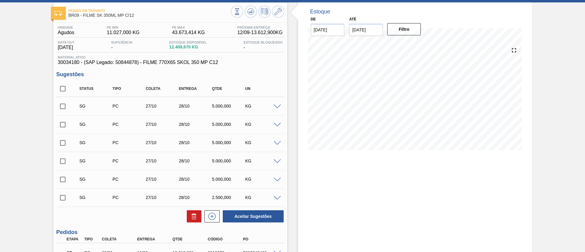
scroll to position [88, 0]
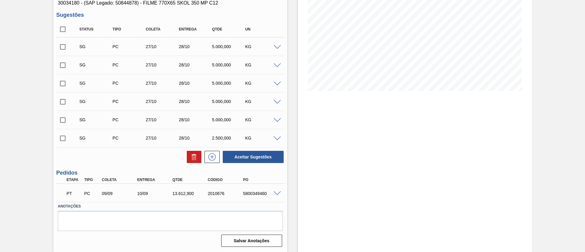
click at [276, 191] on span at bounding box center [277, 193] width 7 height 5
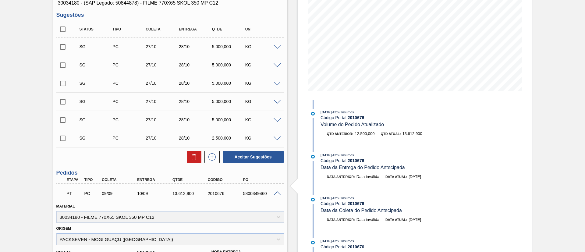
click at [276, 191] on span at bounding box center [277, 193] width 7 height 5
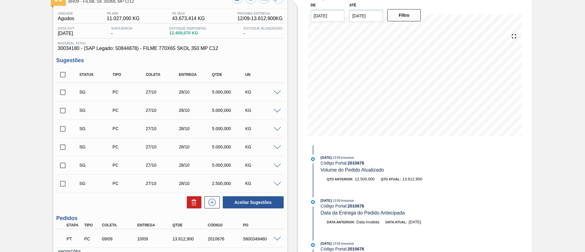
scroll to position [42, 0]
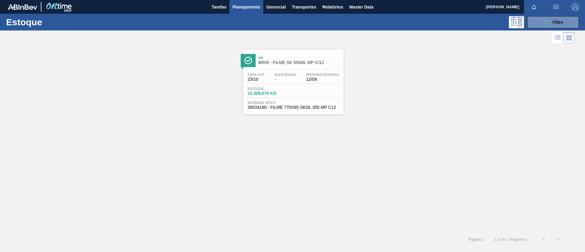
click at [540, 29] on div "Estoque 089F7B8B-B2A5-4AFE-B5C0-19BA573D28AC Filtro" at bounding box center [292, 22] width 585 height 17
drag, startPoint x: 539, startPoint y: 23, endPoint x: 538, endPoint y: 58, distance: 34.5
click at [539, 23] on button "089F7B8B-B2A5-4AFE-B5C0-19BA573D28AC Filtro" at bounding box center [553, 22] width 52 height 12
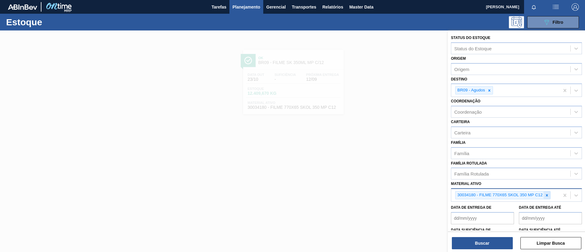
click at [544, 196] on div at bounding box center [547, 195] width 7 height 8
paste ativo "30012535"
type ativo "30012535"
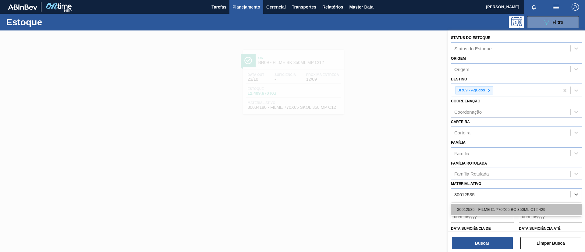
click at [498, 206] on div "30012535 - FILME C. 770X65 BC 350ML C12 429" at bounding box center [516, 209] width 131 height 11
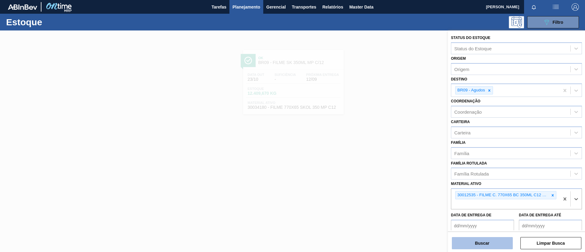
click at [490, 238] on button "Buscar" at bounding box center [482, 243] width 61 height 12
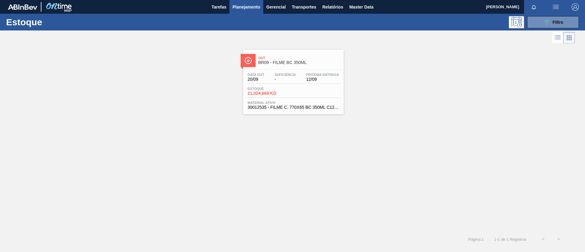
click at [312, 62] on span "BR09 - FILME BC 350ML" at bounding box center [300, 62] width 82 height 5
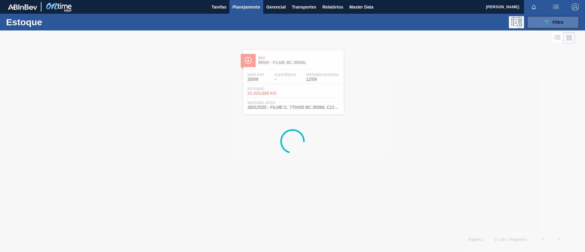
click at [548, 25] on icon "089F7B8B-B2A5-4AFE-B5C0-19BA573D28AC" at bounding box center [546, 22] width 7 height 7
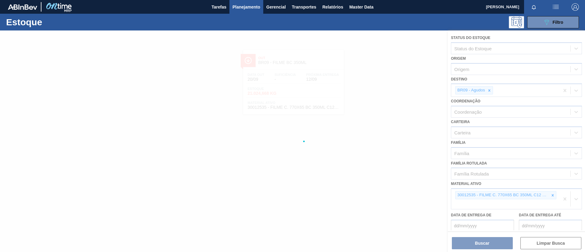
click at [555, 194] on div at bounding box center [292, 141] width 585 height 222
click at [551, 195] on icon at bounding box center [553, 195] width 4 height 4
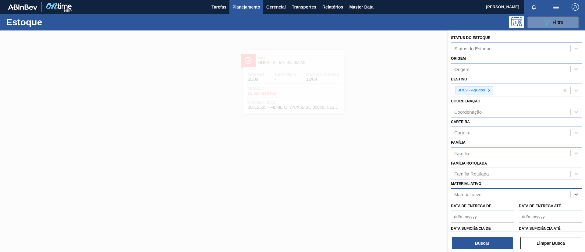
paste ativo "30034676"
type ativo "30034676"
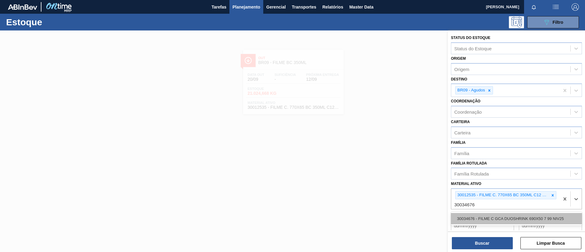
click at [506, 217] on div "30034676 - FILME C GCA DUOSHRINK 690X50 7 99 NIV25" at bounding box center [516, 218] width 131 height 11
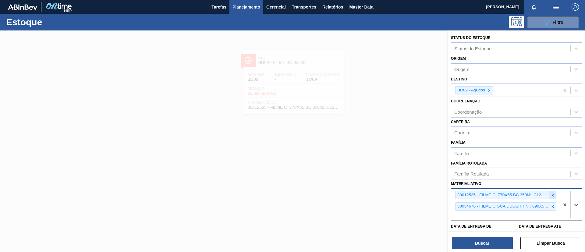
click at [552, 195] on icon at bounding box center [553, 195] width 4 height 4
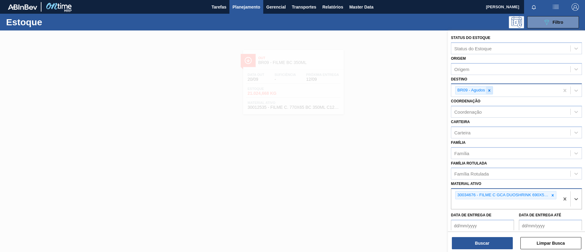
click at [489, 89] on icon at bounding box center [490, 90] width 4 height 4
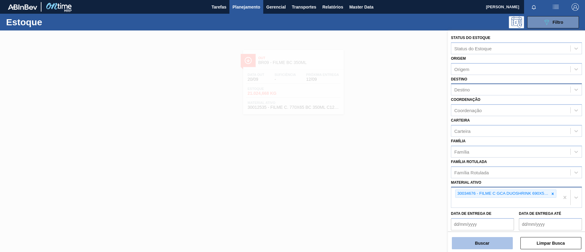
click at [479, 248] on button "Buscar" at bounding box center [482, 243] width 61 height 12
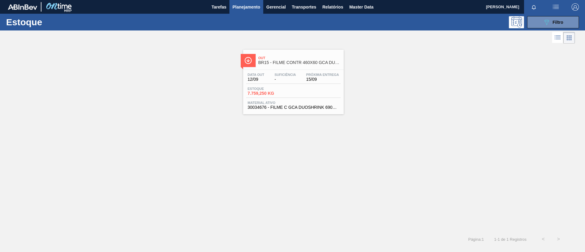
click at [272, 70] on div "Data out 12/09 Suficiência - Próxima Entrega 15/09 Estoque 7.759,250 KG Materia…" at bounding box center [293, 90] width 101 height 41
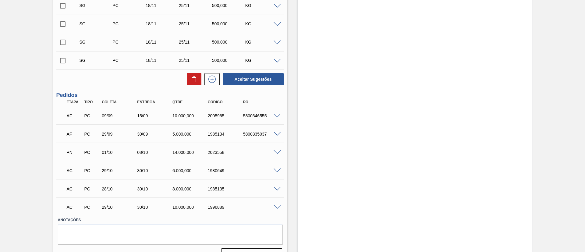
scroll to position [773, 0]
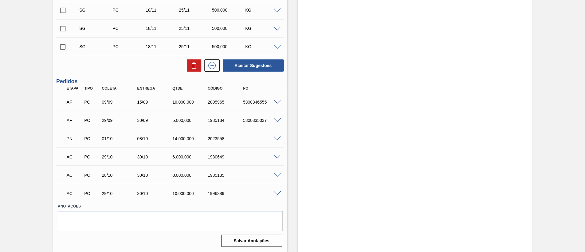
click at [277, 158] on span at bounding box center [277, 157] width 7 height 5
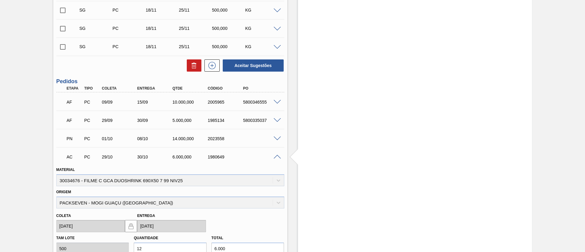
click at [277, 155] on span at bounding box center [277, 157] width 7 height 5
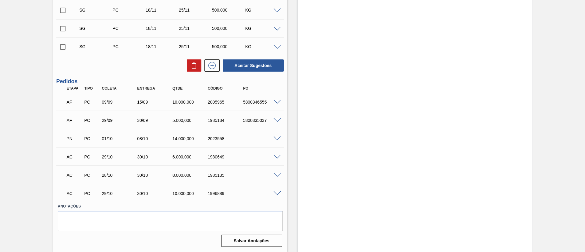
click at [277, 174] on span at bounding box center [277, 175] width 7 height 5
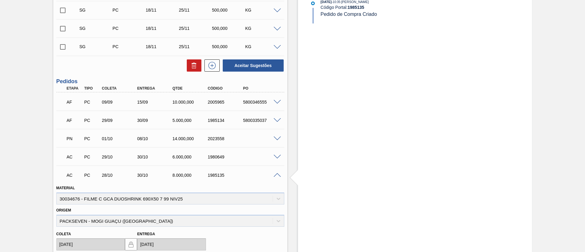
click at [277, 174] on span at bounding box center [277, 175] width 7 height 5
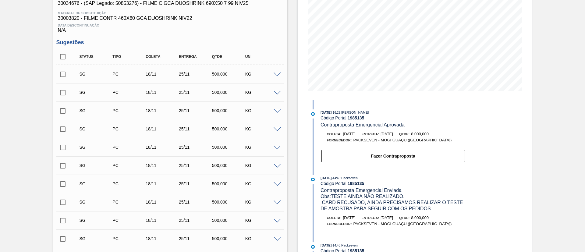
scroll to position [0, 0]
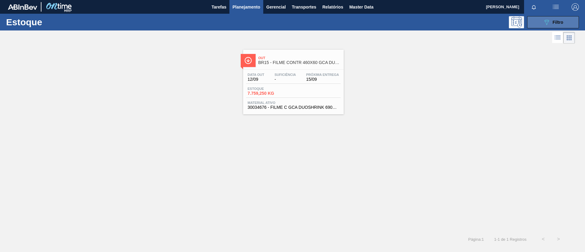
click at [545, 23] on icon "089F7B8B-B2A5-4AFE-B5C0-19BA573D28AC" at bounding box center [546, 22] width 7 height 7
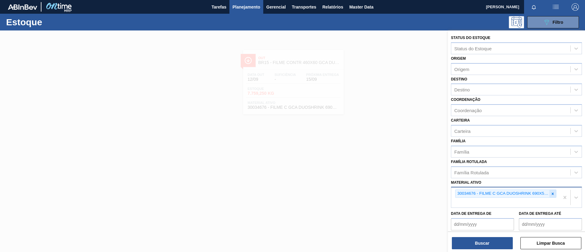
click at [554, 197] on div at bounding box center [553, 194] width 7 height 8
paste ativo "30034180"
type ativo "30034180"
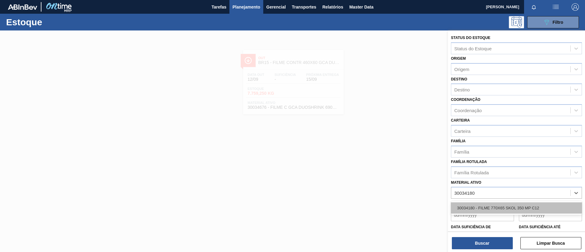
click at [516, 208] on div "30034180 - FILME 770X65 SKOL 350 MP C12" at bounding box center [516, 207] width 131 height 11
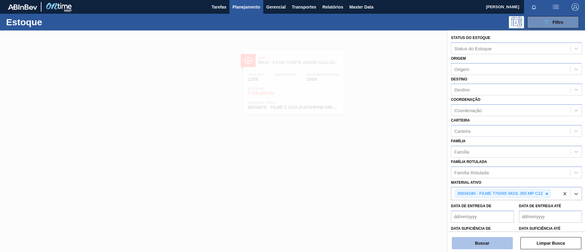
click at [495, 238] on button "Buscar" at bounding box center [482, 243] width 61 height 12
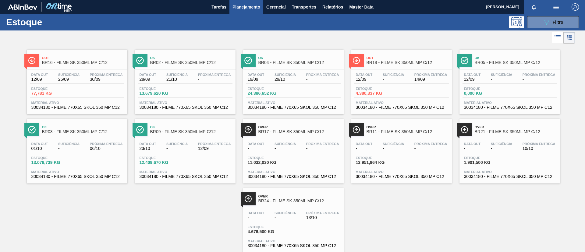
click at [116, 78] on span "30/09" at bounding box center [106, 79] width 33 height 5
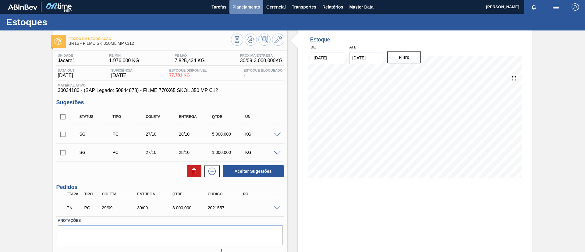
click at [257, 5] on span "Planejamento" at bounding box center [247, 6] width 28 height 7
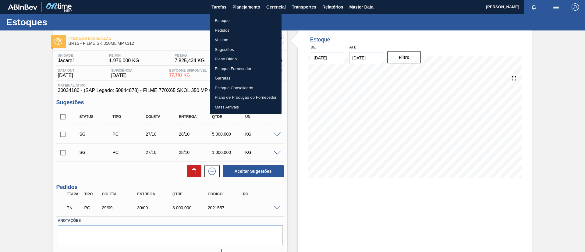
click at [244, 13] on ul "Estoque Pedidos Volume Sugestões Plano Diário Estoque Fornecedor Garrafas Estoq…" at bounding box center [246, 63] width 72 height 101
click at [248, 17] on li "Estoque" at bounding box center [246, 21] width 72 height 10
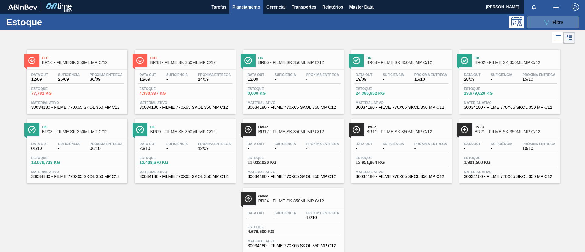
click at [546, 27] on button "089F7B8B-B2A5-4AFE-B5C0-19BA573D28AC Filtro" at bounding box center [553, 22] width 52 height 12
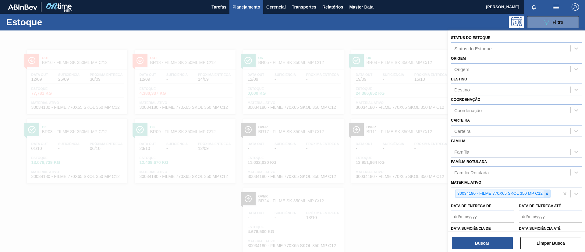
click at [550, 197] on div at bounding box center [547, 194] width 7 height 8
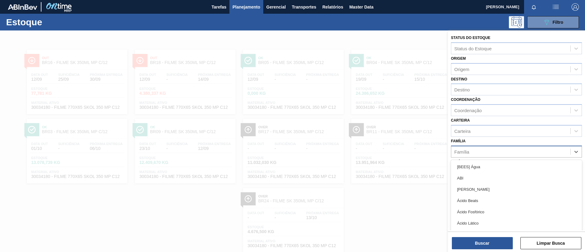
click at [510, 156] on div "Família" at bounding box center [516, 152] width 131 height 12
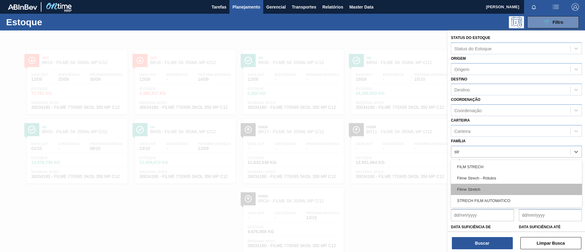
type input "stre"
click at [495, 187] on div "Filme Stretch" at bounding box center [516, 189] width 131 height 11
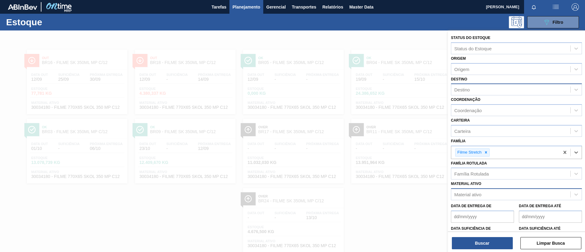
click at [494, 87] on div "Destino" at bounding box center [511, 89] width 119 height 9
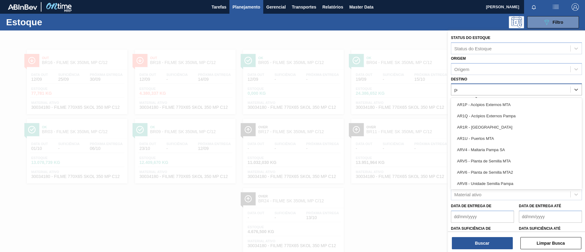
type input "per"
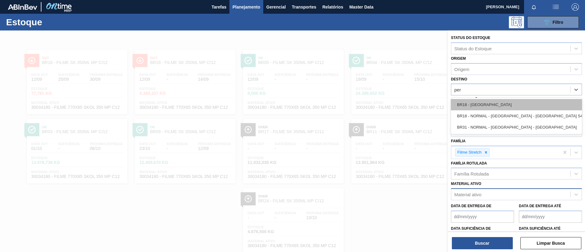
click at [484, 106] on div "BR18 - Pernambuco" at bounding box center [516, 104] width 131 height 11
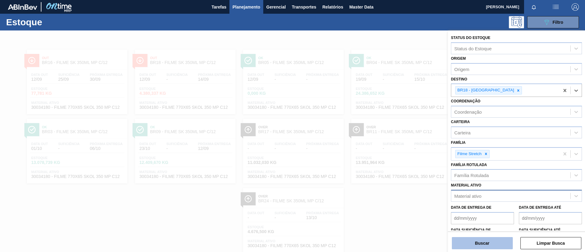
click at [492, 242] on button "Buscar" at bounding box center [482, 243] width 61 height 12
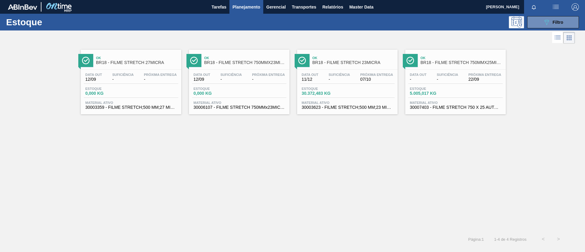
click at [458, 65] on div "Ok BR18 - FILME STRETCH 750MMX25MICRA" at bounding box center [462, 61] width 82 height 14
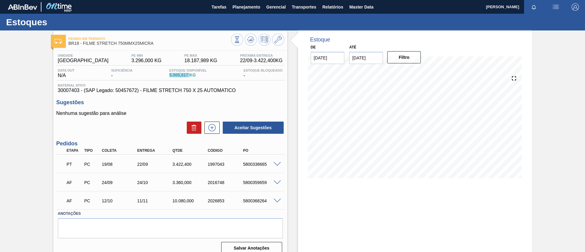
drag, startPoint x: 167, startPoint y: 76, endPoint x: 189, endPoint y: 77, distance: 21.7
click at [189, 77] on div "Estoque Disponível 5.005,017 KG" at bounding box center [188, 74] width 41 height 10
click at [198, 77] on span "5.005,017 KG" at bounding box center [189, 75] width 38 height 5
drag, startPoint x: 200, startPoint y: 75, endPoint x: 165, endPoint y: 75, distance: 35.4
click at [165, 75] on div "Data out N/A Suficiência - Estoque Disponível 5.005,017 KG Estoque Bloqueado -" at bounding box center [170, 75] width 228 height 12
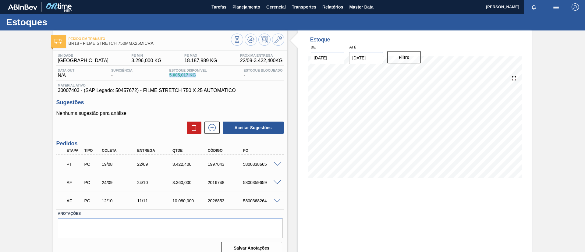
copy span "5.005,017 KG"
drag, startPoint x: 58, startPoint y: 91, endPoint x: 79, endPoint y: 92, distance: 20.8
click at [79, 92] on div "Unidade Pernambuco PE MIN 3.296,000 KG PE MAX 18.187,989 KG Próxima Entrega 22/…" at bounding box center [170, 154] width 234 height 206
copy span "30007403"
click at [0, 84] on div "Pedido em Trânsito BR18 - FILME STRETCH 750MMX25MICRA Unidade Pernambuco PE MIN…" at bounding box center [292, 146] width 585 height 232
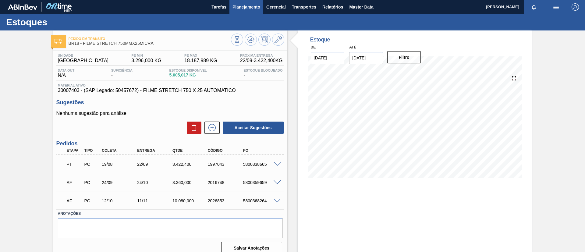
click at [230, 12] on button "Planejamento" at bounding box center [247, 7] width 34 height 14
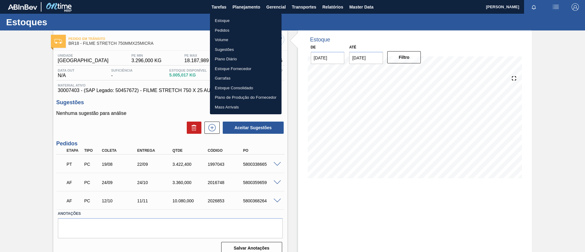
click at [238, 18] on li "Estoque" at bounding box center [246, 21] width 72 height 10
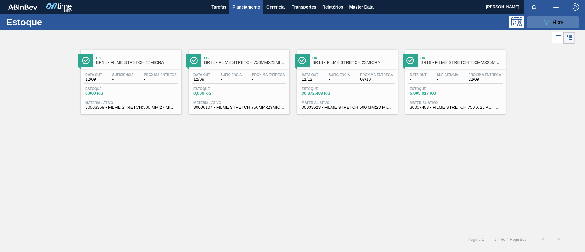
click at [562, 26] on button "089F7B8B-B2A5-4AFE-B5C0-19BA573D28AC Filtro" at bounding box center [553, 22] width 52 height 12
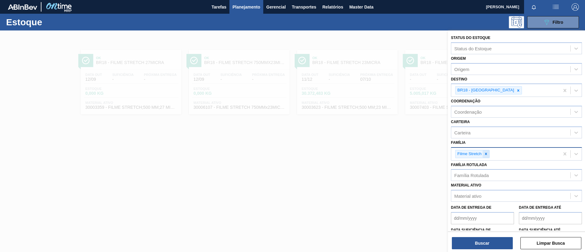
click at [485, 153] on icon at bounding box center [486, 154] width 4 height 4
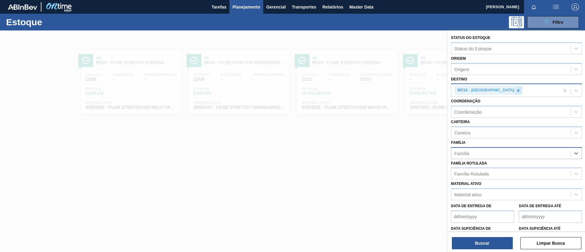
click at [516, 92] on icon at bounding box center [518, 90] width 4 height 4
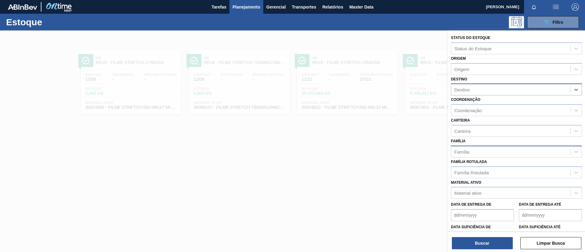
click at [399, 123] on div at bounding box center [292, 156] width 585 height 252
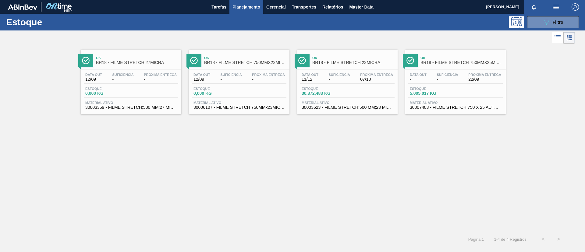
click at [450, 67] on div "Ok BR18 - FILME STRETCH 750MMX25MICRA" at bounding box center [462, 61] width 82 height 14
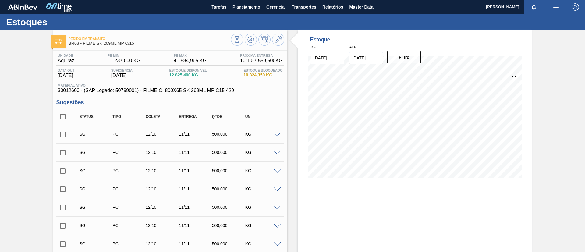
click at [371, 48] on div "Até 26/09/2025" at bounding box center [366, 53] width 34 height 21
drag, startPoint x: 51, startPoint y: 88, endPoint x: 78, endPoint y: 93, distance: 27.6
copy span "30012600"
click at [260, 7] on button "Planejamento" at bounding box center [247, 7] width 34 height 14
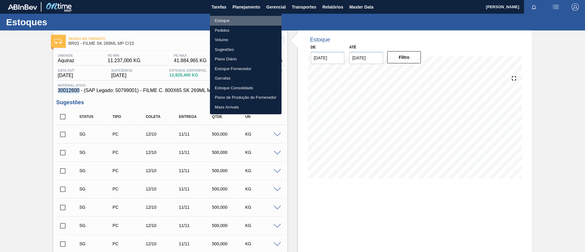
click at [254, 20] on li "Estoque" at bounding box center [246, 21] width 72 height 10
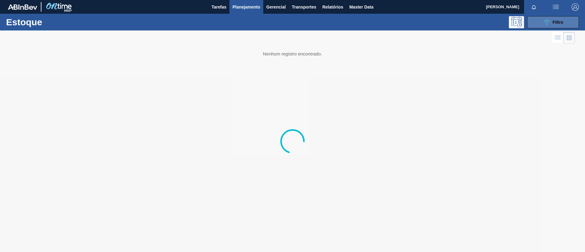
click at [548, 24] on icon "089F7B8B-B2A5-4AFE-B5C0-19BA573D28AC" at bounding box center [546, 22] width 7 height 7
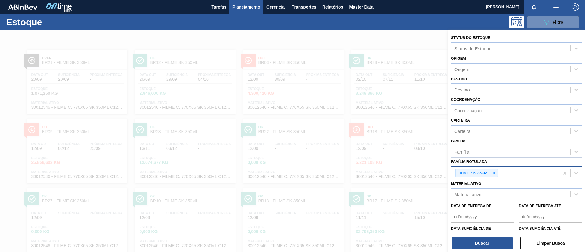
click at [490, 174] on div "FILME SK 350ML" at bounding box center [473, 174] width 35 height 8
click at [491, 174] on div at bounding box center [494, 174] width 7 height 8
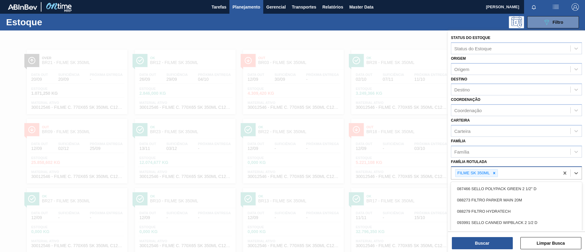
click at [491, 174] on div at bounding box center [494, 174] width 7 height 8
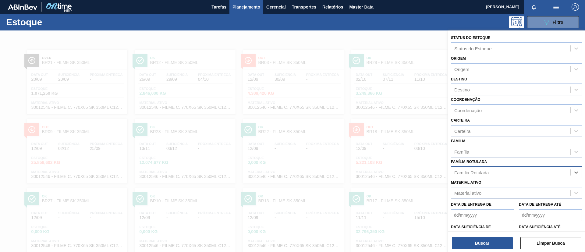
click at [491, 174] on div "Família Rotulada" at bounding box center [511, 172] width 119 height 9
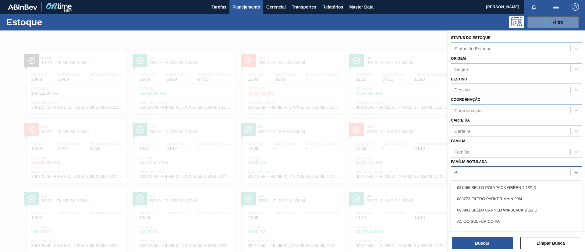
scroll to position [23, 0]
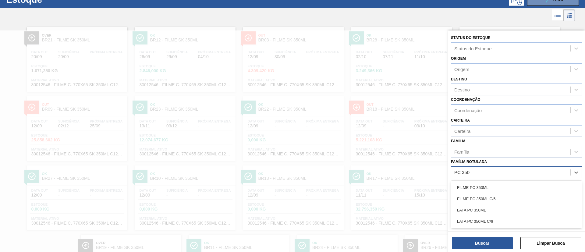
type Rotulada "PC 350ML"
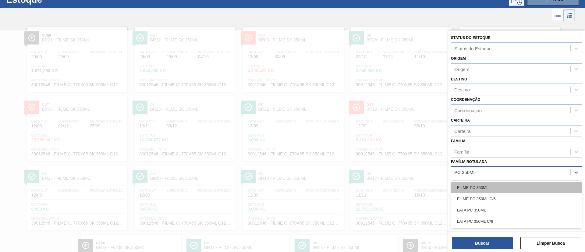
click at [504, 186] on div "FILME PC 350ML" at bounding box center [516, 187] width 131 height 11
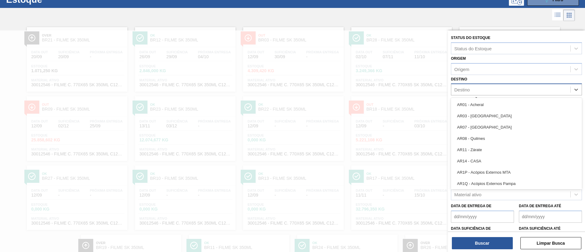
click at [486, 93] on div "Destino" at bounding box center [511, 89] width 119 height 9
type input "ser"
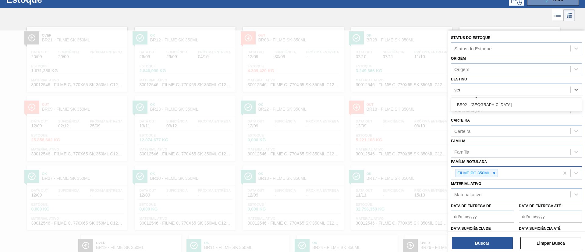
drag, startPoint x: 491, startPoint y: 102, endPoint x: 492, endPoint y: 187, distance: 85.1
click at [491, 102] on div "BR02 - Sergipe" at bounding box center [516, 104] width 131 height 11
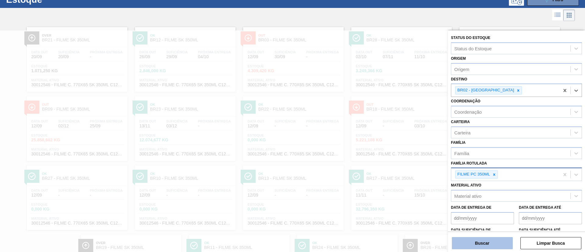
click at [496, 241] on button "Buscar" at bounding box center [482, 243] width 61 height 12
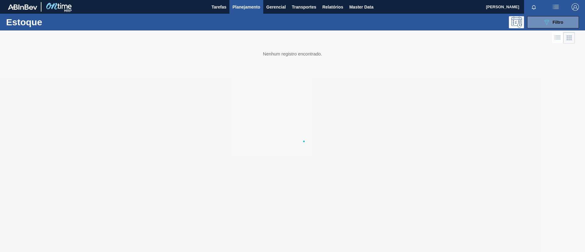
scroll to position [0, 0]
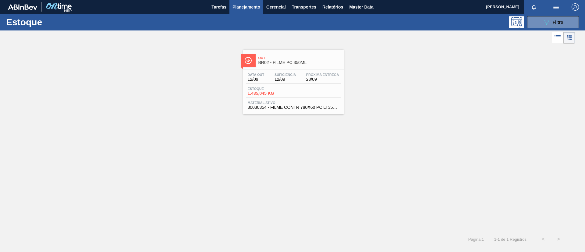
click at [273, 54] on div "Out BR02 - FILME PC 350ML" at bounding box center [300, 61] width 82 height 14
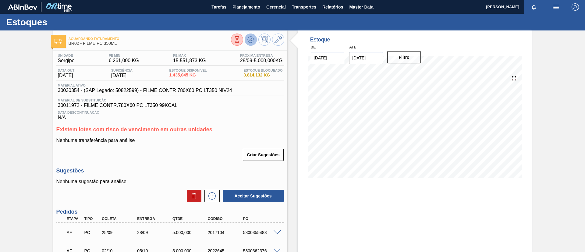
click at [252, 39] on icon at bounding box center [250, 39] width 7 height 7
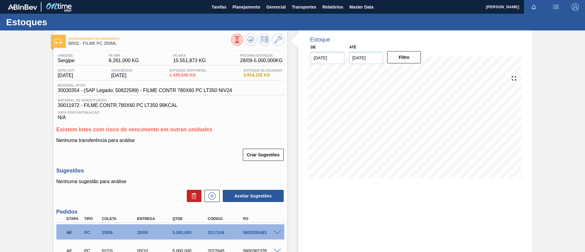
drag, startPoint x: 250, startPoint y: 95, endPoint x: 27, endPoint y: 95, distance: 222.9
click at [27, 95] on div "Aguardando Faturamento BR02 - FILME PC 350ML Unidade Sergipe PE MIN 6.261,000 K…" at bounding box center [292, 178] width 585 height 297
drag, startPoint x: 110, startPoint y: 45, endPoint x: 83, endPoint y: 47, distance: 27.8
click at [83, 47] on div "Aguardando Faturamento BR02 - FILME PC 350ML" at bounding box center [150, 41] width 163 height 14
copy span "FILME PC 350ML"
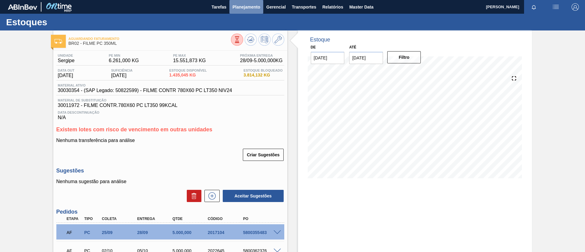
click at [240, 7] on span "Planejamento" at bounding box center [247, 6] width 28 height 7
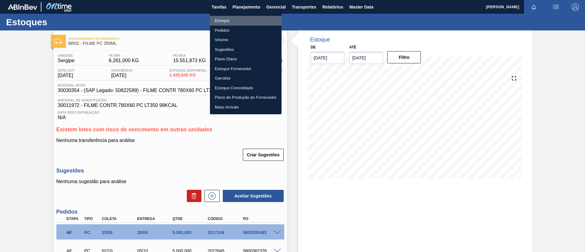
click at [242, 17] on li "Estoque" at bounding box center [246, 21] width 72 height 10
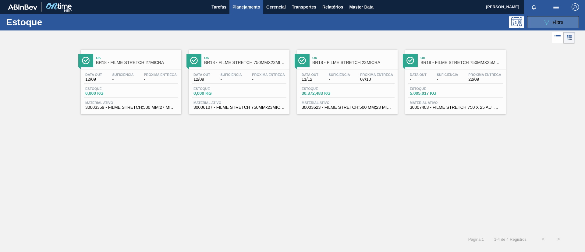
click at [550, 22] on icon "089F7B8B-B2A5-4AFE-B5C0-19BA573D28AC" at bounding box center [546, 22] width 7 height 7
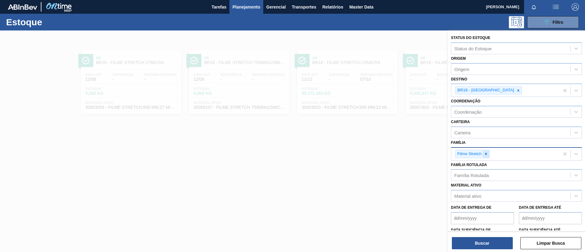
click at [487, 157] on div at bounding box center [486, 154] width 7 height 8
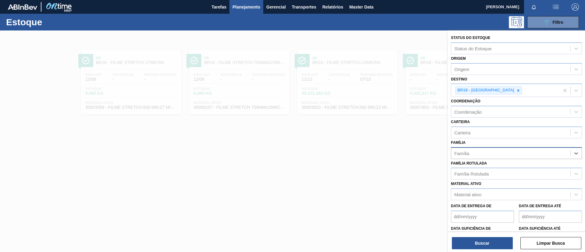
click at [494, 180] on div "Material ativo Material ativo" at bounding box center [516, 190] width 131 height 21
click at [493, 174] on div "Família Rotulada" at bounding box center [511, 174] width 119 height 9
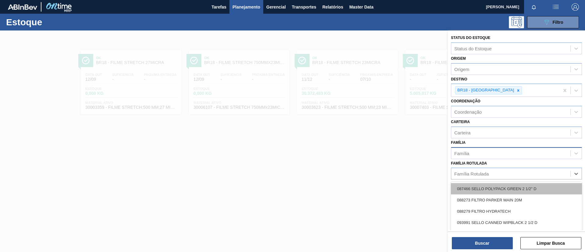
paste Rotulada "FILME AP 269ML MP C/15 PS"
type Rotulada "FILME AP 269ML MP C/15 PS"
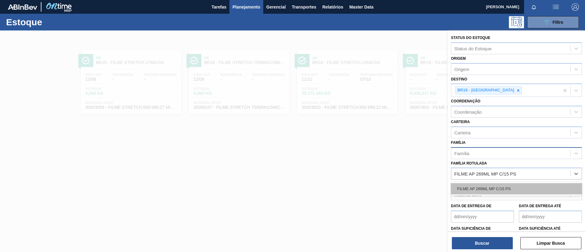
click at [500, 192] on div "FILME AP 269ML MP C/15 PS" at bounding box center [516, 188] width 131 height 11
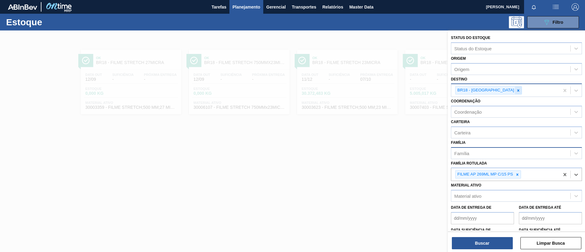
click at [516, 90] on icon at bounding box center [518, 90] width 4 height 4
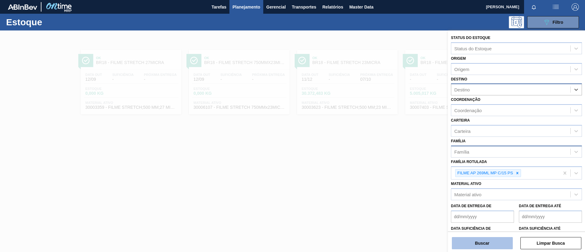
click at [494, 239] on button "Buscar" at bounding box center [482, 243] width 61 height 12
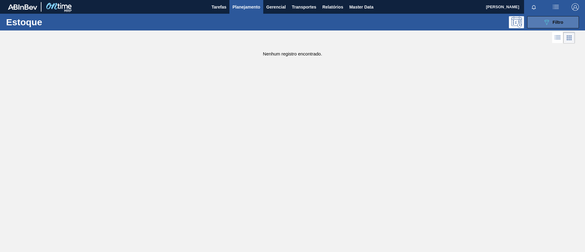
click at [539, 25] on button "089F7B8B-B2A5-4AFE-B5C0-19BA573D28AC Filtro" at bounding box center [553, 22] width 52 height 12
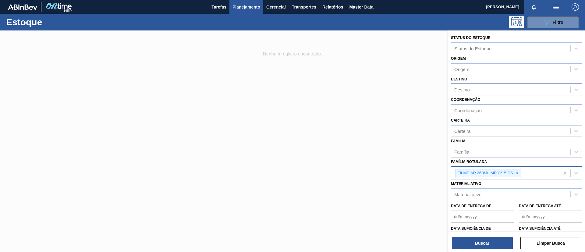
click at [516, 171] on icon at bounding box center [518, 173] width 4 height 4
paste Rotulada "FILME LISO 390MM"
type Rotulada "FILME LISO 390MM"
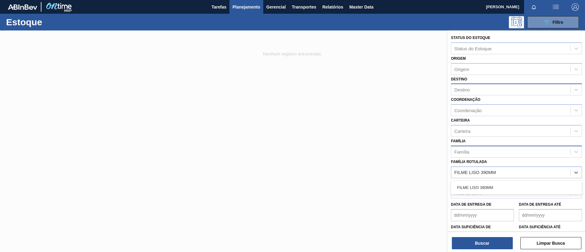
click at [515, 188] on div "FILME LISO 390MM" at bounding box center [516, 187] width 131 height 11
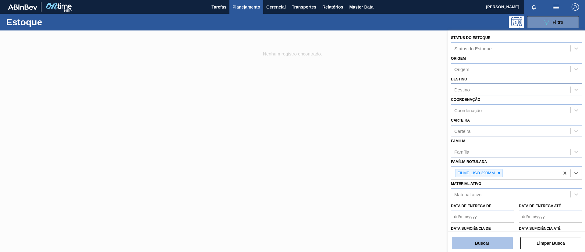
click at [497, 239] on button "Buscar" at bounding box center [482, 243] width 61 height 12
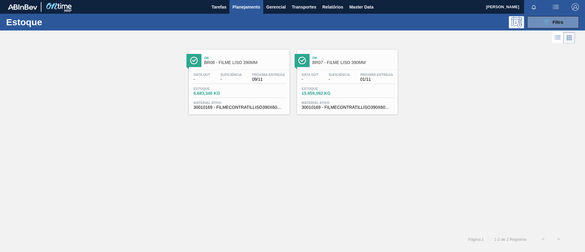
click at [241, 66] on div "Ok BR08 - FILME LISO 390MM" at bounding box center [245, 61] width 82 height 14
click at [542, 19] on button "089F7B8B-B2A5-4AFE-B5C0-19BA573D28AC Filtro" at bounding box center [553, 22] width 52 height 12
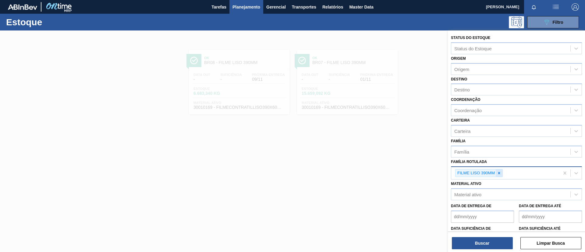
click at [500, 174] on icon at bounding box center [499, 173] width 4 height 4
paste Rotulada "FILME SODA 350ML PS"
type Rotulada "FILME SODA 350ML PS"
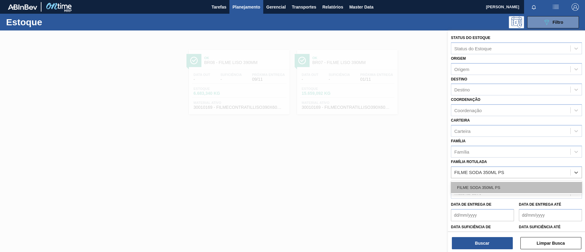
click at [499, 188] on div "FILME SODA 350ML PS" at bounding box center [516, 187] width 131 height 11
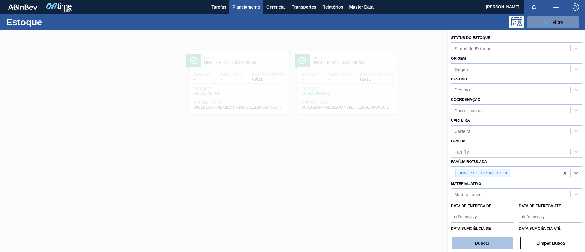
click at [495, 238] on button "Buscar" at bounding box center [482, 243] width 61 height 12
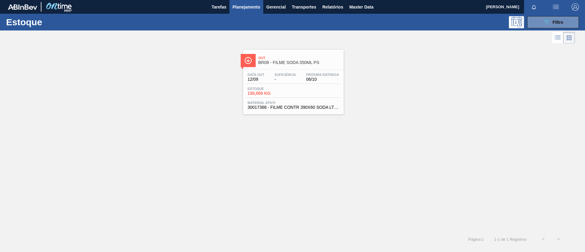
click at [329, 81] on span "06/10" at bounding box center [322, 79] width 33 height 5
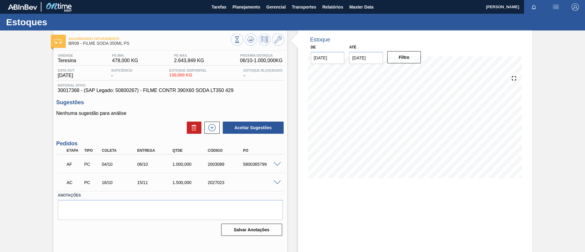
click at [279, 165] on span at bounding box center [277, 164] width 7 height 5
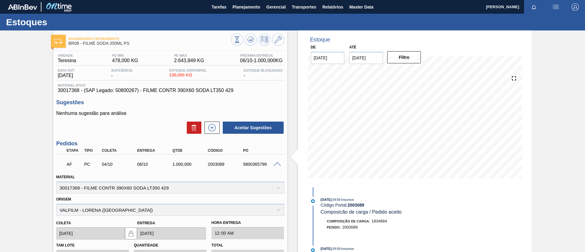
click at [279, 165] on span at bounding box center [277, 164] width 7 height 5
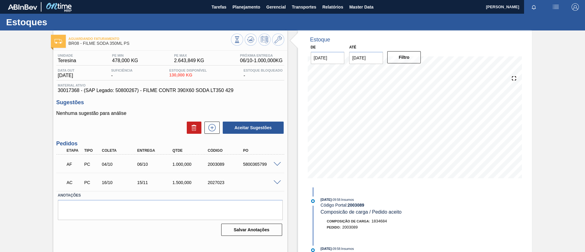
click at [273, 180] on div at bounding box center [278, 182] width 12 height 5
click at [245, 41] on button at bounding box center [251, 40] width 12 height 12
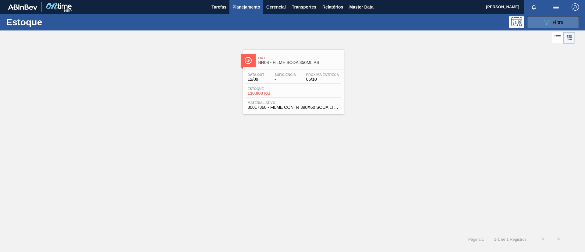
click at [559, 22] on span "Filtro" at bounding box center [558, 22] width 11 height 5
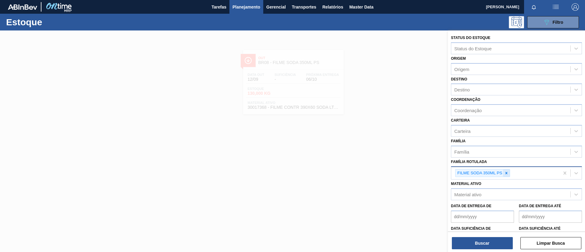
click at [507, 175] on div at bounding box center [506, 174] width 7 height 8
paste Rotulada "FILME PC BLACK 350ML PS"
type Rotulada "FILME PC BLACK 350ML PS"
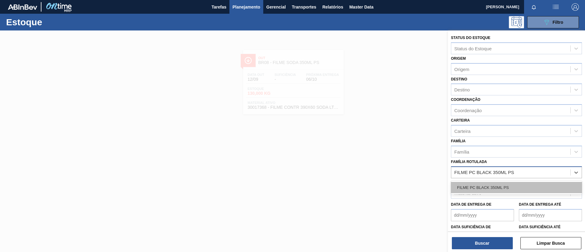
click at [498, 191] on div "FILME PC BLACK 350ML PS" at bounding box center [516, 187] width 131 height 11
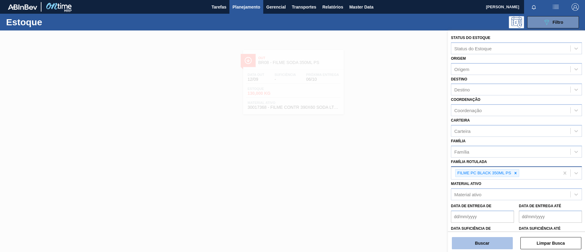
click at [488, 245] on button "Buscar" at bounding box center [482, 243] width 61 height 12
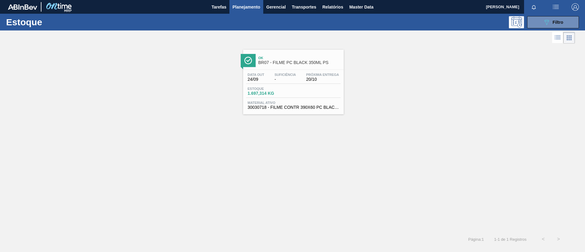
click at [291, 77] on span "-" at bounding box center [285, 79] width 21 height 5
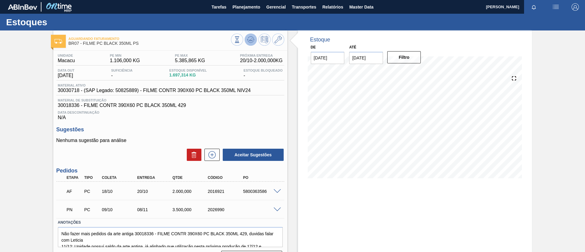
click at [250, 38] on icon at bounding box center [250, 39] width 7 height 7
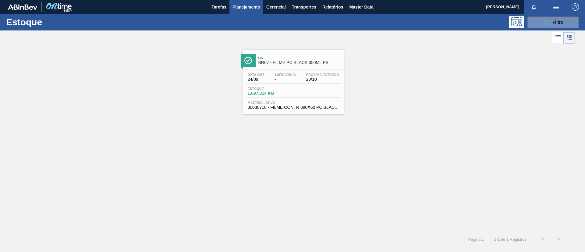
click at [551, 31] on div at bounding box center [287, 37] width 575 height 15
click at [553, 28] on div "Estoque 089F7B8B-B2A5-4AFE-B5C0-19BA573D28AC Filtro" at bounding box center [292, 22] width 585 height 17
click at [553, 20] on span "Filtro" at bounding box center [558, 22] width 11 height 5
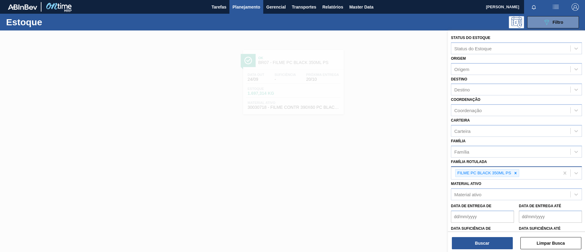
click at [519, 170] on div "FILME PC BLACK 350ML PS" at bounding box center [487, 173] width 64 height 8
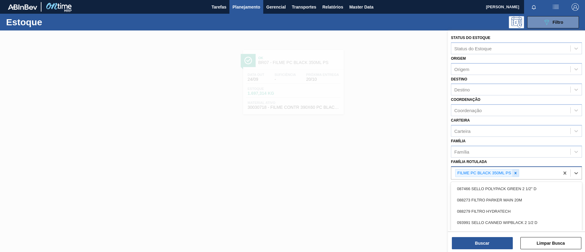
click at [516, 173] on icon at bounding box center [516, 173] width 2 height 2
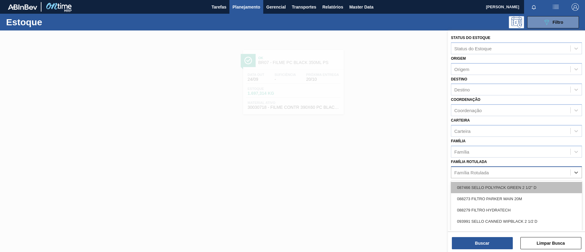
paste Rotulada "FILME AP 269ML MP C/15"
type Rotulada "FILME AP 269ML MP C/15"
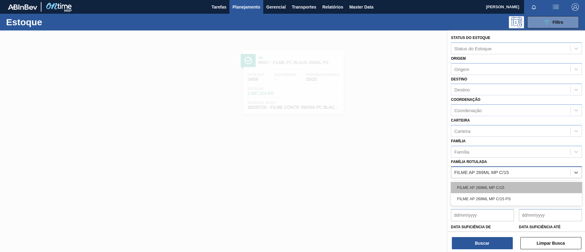
click at [516, 184] on div "FILME AP 269ML MP C/15" at bounding box center [516, 187] width 131 height 11
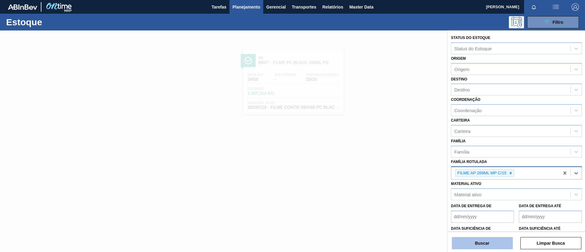
click at [501, 242] on button "Buscar" at bounding box center [482, 243] width 61 height 12
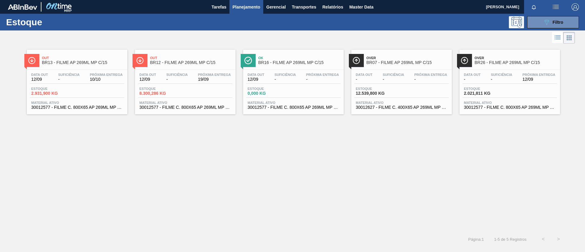
click at [195, 64] on span "BR12 - FILME AP 269ML MP C/15" at bounding box center [191, 62] width 82 height 5
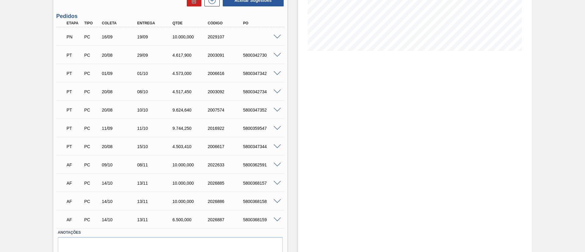
scroll to position [154, 0]
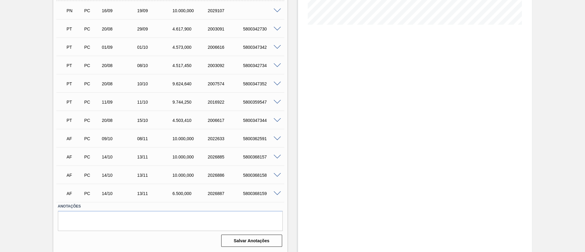
drag, startPoint x: 0, startPoint y: 100, endPoint x: 33, endPoint y: 91, distance: 34.6
click at [2, 100] on div "Pedido em Negociação BR12 - FILME AP 269ML MP C/15 Unidade Cebrasa PE MIN 15.81…" at bounding box center [292, 64] width 585 height 375
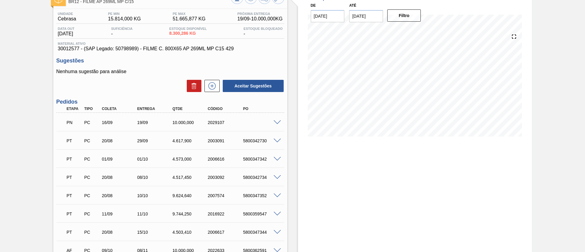
scroll to position [0, 0]
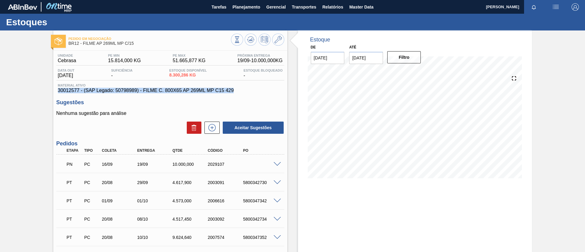
drag, startPoint x: 242, startPoint y: 89, endPoint x: 54, endPoint y: 92, distance: 188.1
click at [54, 92] on div "Unidade Cebrasa PE MIN 15.814,000 KG PE MAX 51.665,877 KG Próxima Entrega 19/09…" at bounding box center [170, 227] width 234 height 352
copy span "30012577 - (SAP Legado: 50798989) - FILME C. 800X65 AP 269ML MP C15 429"
click at [0, 133] on div "Pedido em Negociação BR12 - FILME AP 269ML MP C/15 Unidade Cebrasa PE MIN 15.81…" at bounding box center [292, 217] width 585 height 375
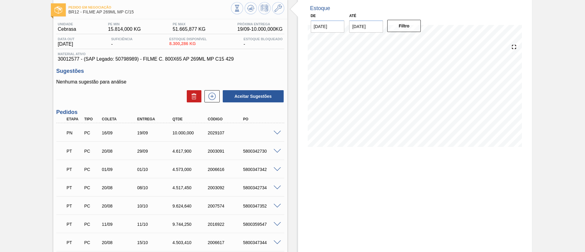
scroll to position [46, 0]
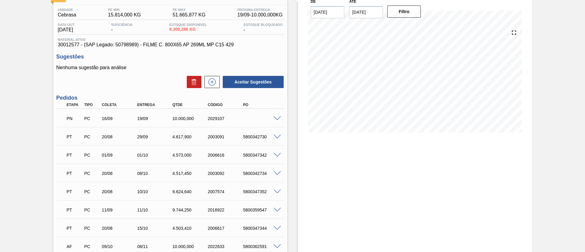
click at [0, 149] on div "Pedido em Negociação BR12 - FILME AP 269ML MP C/15 Unidade Cebrasa PE MIN 15.81…" at bounding box center [292, 172] width 585 height 375
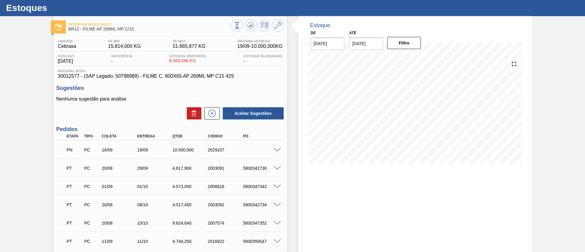
scroll to position [0, 0]
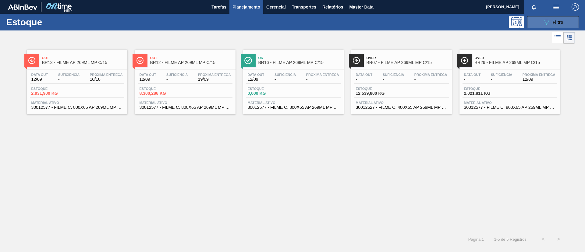
click at [557, 27] on button "089F7B8B-B2A5-4AFE-B5C0-19BA573D28AC Filtro" at bounding box center [553, 22] width 52 height 12
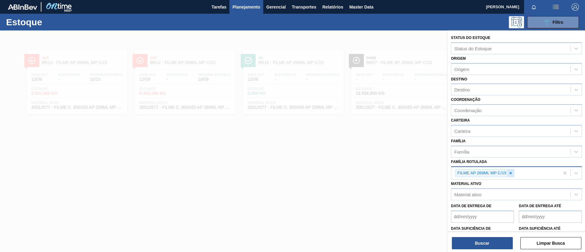
click at [513, 172] on div at bounding box center [511, 174] width 7 height 8
paste Rotulada "FILME BC ZERO 350ML"
type Rotulada "FILME BC ZERO 350ML"
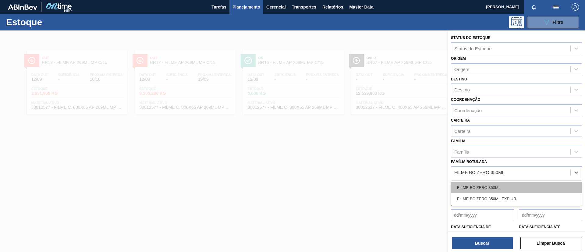
click at [509, 184] on div "FILME BC ZERO 350ML" at bounding box center [516, 187] width 131 height 11
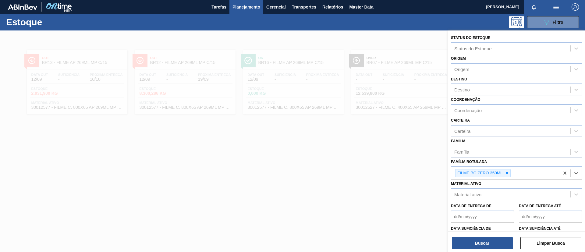
click at [493, 234] on div "Buscar Limpar Busca" at bounding box center [516, 240] width 137 height 17
click at [493, 239] on button "Buscar" at bounding box center [482, 243] width 61 height 12
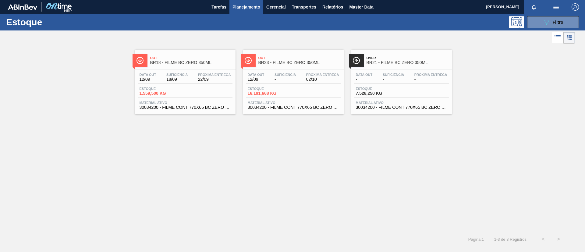
click at [212, 54] on div "Out BR18 - FILME BC ZERO 350ML" at bounding box center [191, 61] width 82 height 14
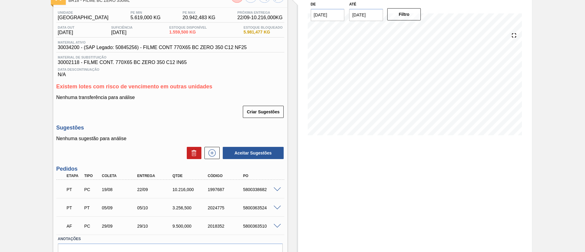
scroll to position [30, 0]
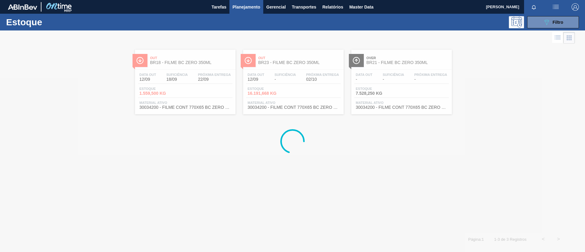
click at [305, 58] on div at bounding box center [292, 141] width 585 height 222
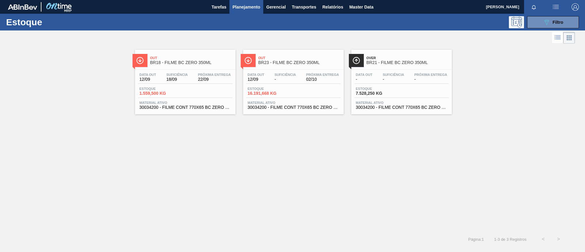
click at [315, 66] on div "Out BR23 - FILME BC ZERO 350ML" at bounding box center [300, 61] width 82 height 14
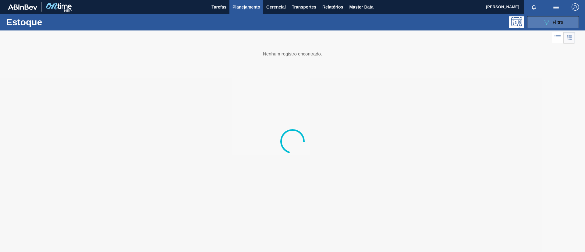
click at [552, 23] on div "089F7B8B-B2A5-4AFE-B5C0-19BA573D28AC Filtro" at bounding box center [553, 22] width 20 height 7
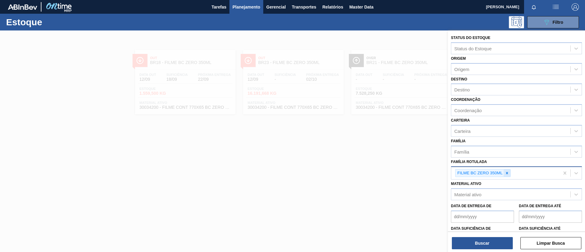
click at [505, 175] on icon at bounding box center [507, 173] width 4 height 4
paste Rotulada "FILME ORIGINAL 350ML"
type Rotulada "FILME ORIGINAL 350ML"
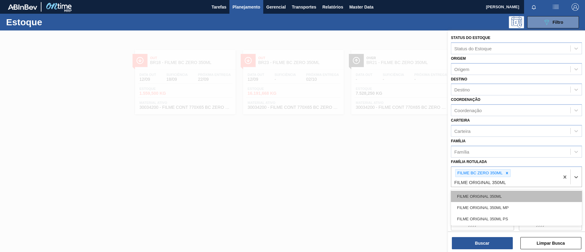
click at [510, 193] on div "FILME ORIGINAL 350ML" at bounding box center [516, 196] width 131 height 11
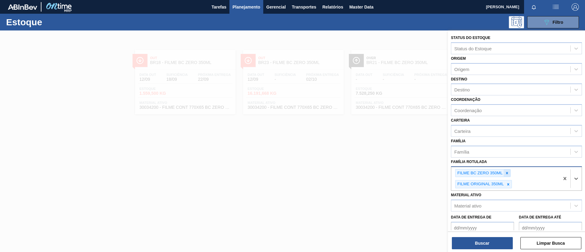
click at [508, 175] on icon at bounding box center [507, 173] width 4 height 4
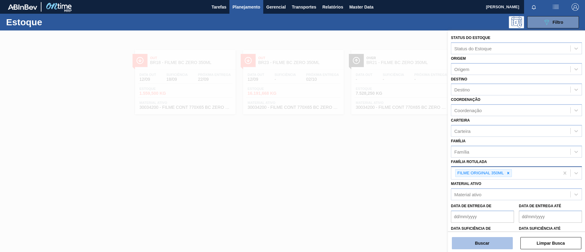
click at [491, 239] on button "Buscar" at bounding box center [482, 243] width 61 height 12
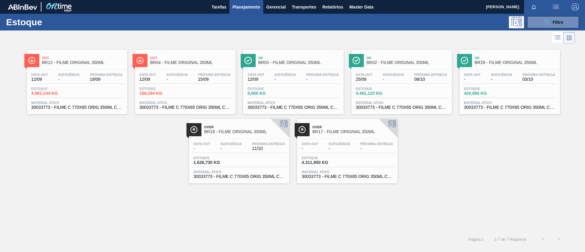
click at [103, 58] on span "Out" at bounding box center [83, 58] width 82 height 4
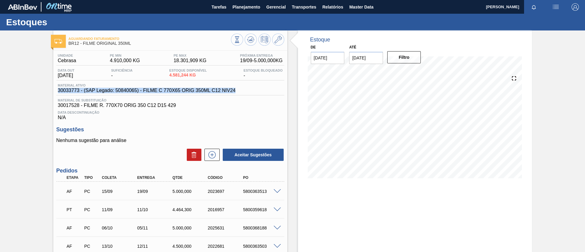
drag, startPoint x: 241, startPoint y: 92, endPoint x: 55, endPoint y: 91, distance: 186.0
click at [55, 91] on div "Unidade Cebrasa PE MIN 4.910,000 KG PE MAX 18.301,909 KG Próxima Entrega 19/09 …" at bounding box center [170, 176] width 234 height 251
copy span "30033773 - (SAP Legado: 50840065) - FILME C 770X65 ORIG 350ML C12 NIV24"
click at [50, 135] on div "Aguardando Faturamento BR12 - FILME ORIGINAL 350ML Unidade Cebrasa PE MIN 4.910…" at bounding box center [292, 167] width 585 height 274
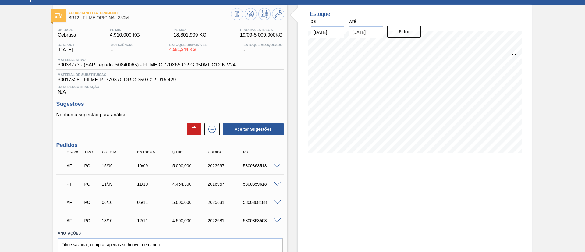
scroll to position [46, 0]
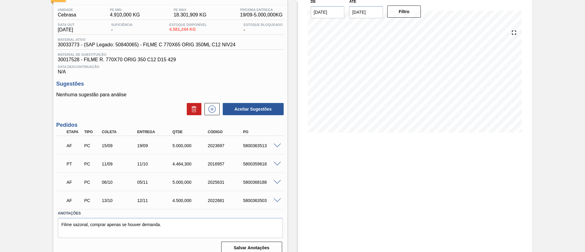
click at [9, 47] on div "Aguardando Faturamento BR12 - FILME ORIGINAL 350ML Unidade Cebrasa PE MIN 4.910…" at bounding box center [292, 122] width 585 height 274
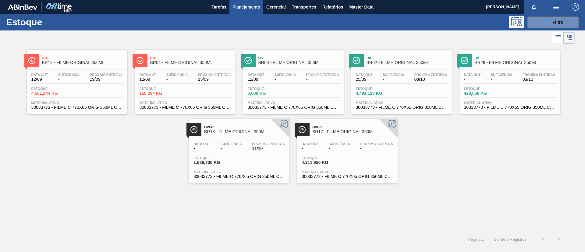
click at [397, 67] on div "Ok BR02 - FILME ORIGINAL 350ML" at bounding box center [408, 61] width 82 height 14
drag, startPoint x: 186, startPoint y: 63, endPoint x: 250, endPoint y: 178, distance: 131.2
click at [186, 63] on span "BR04 - FILME ORIGINAL 350ML" at bounding box center [191, 62] width 82 height 5
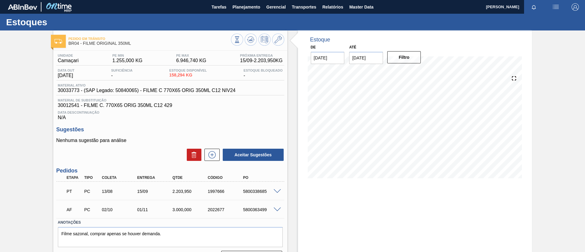
click at [277, 209] on span at bounding box center [277, 210] width 7 height 5
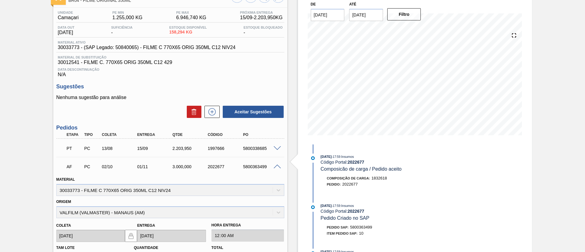
scroll to position [91, 0]
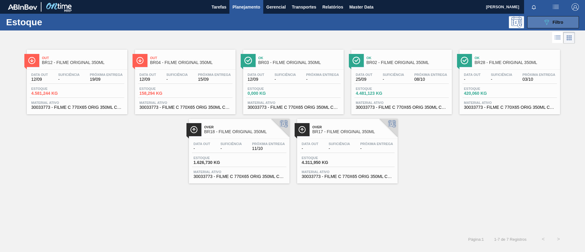
click at [558, 27] on button "089F7B8B-B2A5-4AFE-B5C0-19BA573D28AC Filtro" at bounding box center [553, 22] width 52 height 12
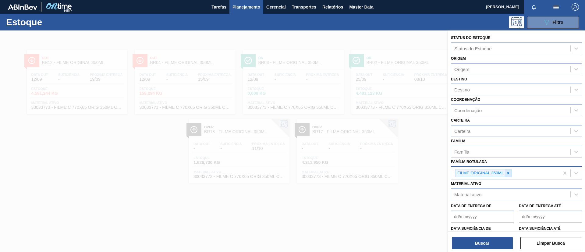
click at [509, 172] on icon at bounding box center [508, 173] width 4 height 4
paste Rotulada "FILME BUD 269ML C/15"
type Rotulada "FILME BUD 269ML C/15"
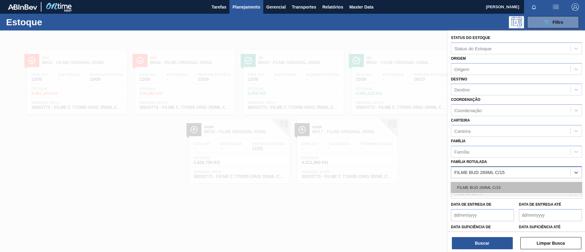
click at [508, 187] on div "FILME BUD 269ML C/15" at bounding box center [516, 187] width 131 height 11
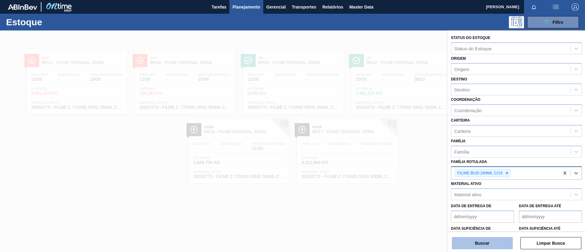
click at [491, 239] on button "Buscar" at bounding box center [482, 243] width 61 height 12
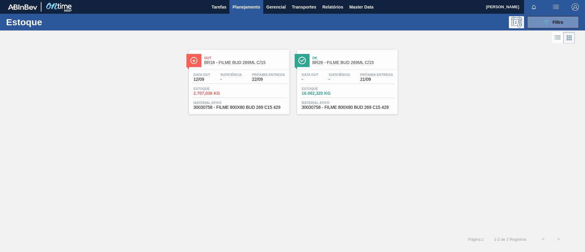
click at [224, 63] on span "BR18 - FILME BUD 269ML C/15" at bounding box center [245, 62] width 82 height 5
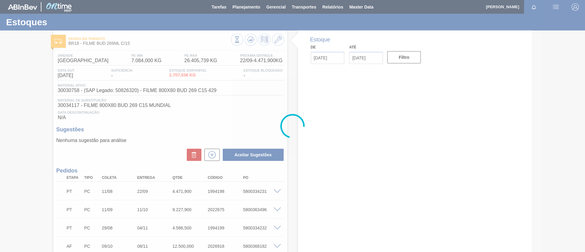
click at [0, 110] on div at bounding box center [292, 126] width 585 height 252
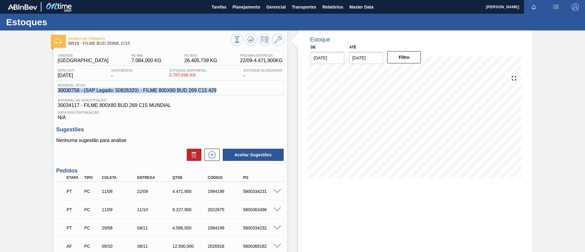
drag, startPoint x: 232, startPoint y: 91, endPoint x: 35, endPoint y: 89, distance: 197.0
click at [35, 89] on div "Pedido em Trânsito BR18 - FILME BUD 269ML C/15 Unidade Pernambuco PE MIN 7.084,…" at bounding box center [292, 167] width 585 height 274
copy span "30030758 - (SAP Legado: 50826320) - FILME 800X80 BUD 269 C15 429"
click at [0, 159] on div "Pedido em Trânsito BR18 - FILME BUD 269ML C/15 Unidade Pernambuco PE MIN 7.084,…" at bounding box center [292, 167] width 585 height 274
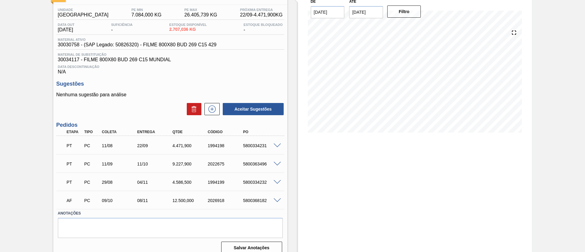
click at [0, 111] on div "Pedido em Trânsito BR18 - FILME BUD 269ML C/15 Unidade Pernambuco PE MIN 7.084,…" at bounding box center [292, 122] width 585 height 274
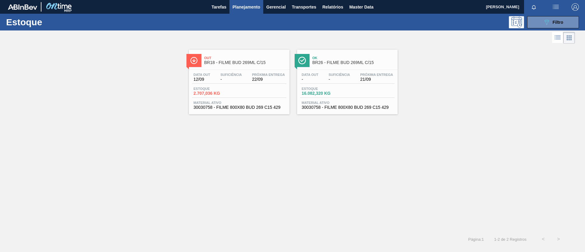
click at [347, 59] on span "Ok" at bounding box center [354, 58] width 82 height 4
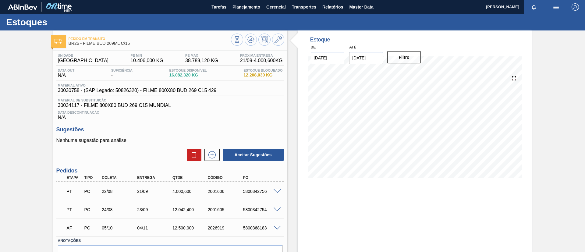
click at [276, 192] on span at bounding box center [277, 191] width 7 height 5
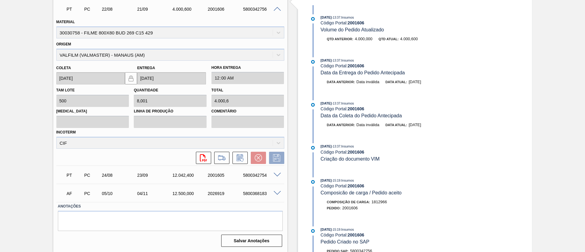
scroll to position [293, 0]
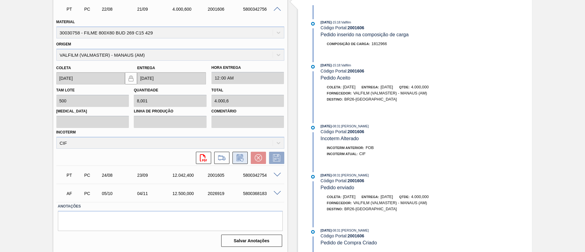
click at [242, 155] on icon at bounding box center [240, 157] width 6 height 7
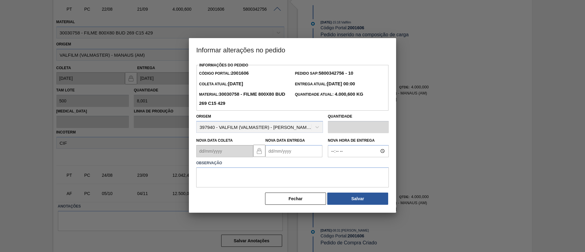
click at [282, 152] on Entrega2001606 "Nova Data Entrega" at bounding box center [294, 151] width 57 height 12
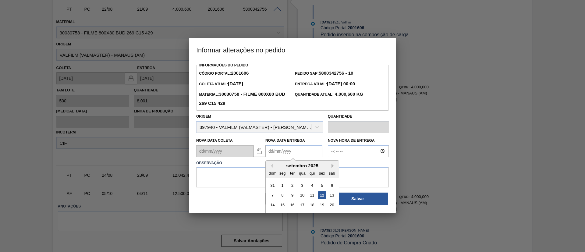
click at [331, 165] on div "setembro 2025" at bounding box center [302, 165] width 73 height 5
click at [333, 165] on button "Next Month" at bounding box center [334, 166] width 4 height 4
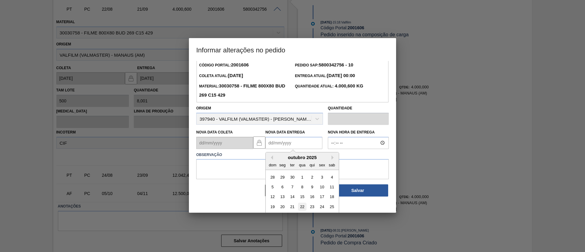
scroll to position [20, 0]
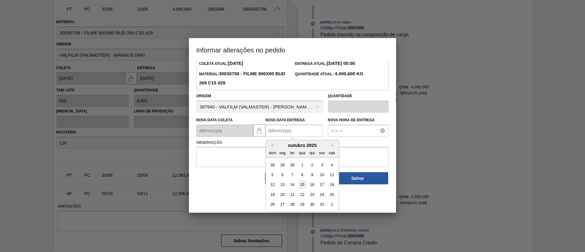
click at [302, 188] on div "15" at bounding box center [302, 184] width 8 height 8
type Entrega2001606 "[DATE]"
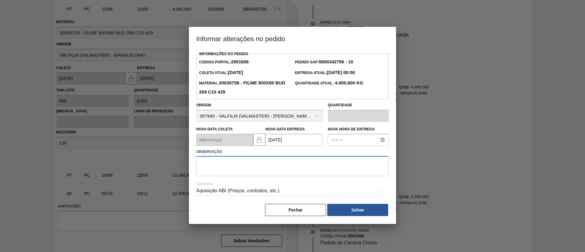
click at [298, 167] on textarea at bounding box center [292, 166] width 193 height 20
type textarea "Data Original"
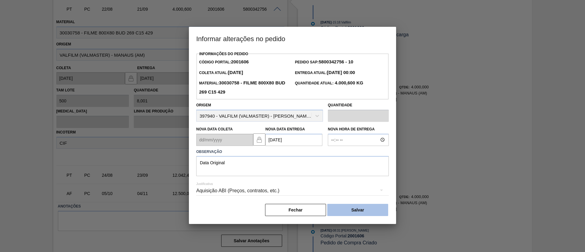
click at [338, 207] on button "Salvar" at bounding box center [357, 210] width 61 height 12
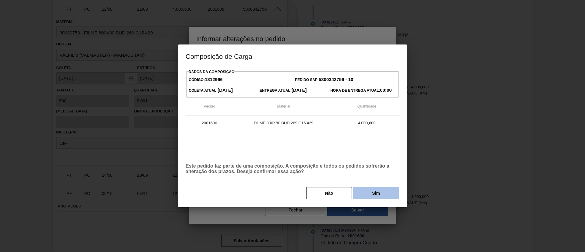
click at [370, 195] on button "Sim" at bounding box center [376, 193] width 46 height 12
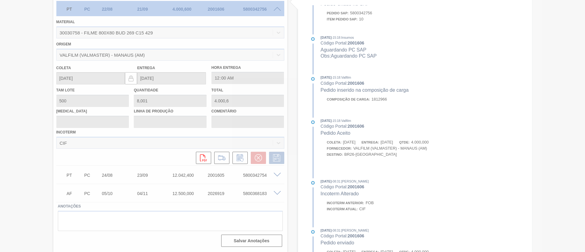
scroll to position [348, 0]
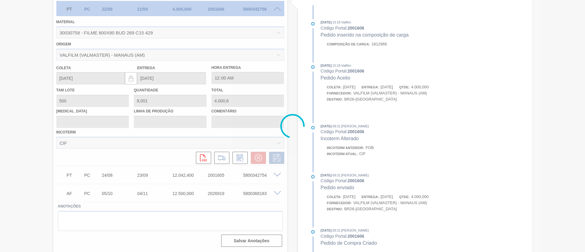
type input "Data Original"
type input "[DATE]"
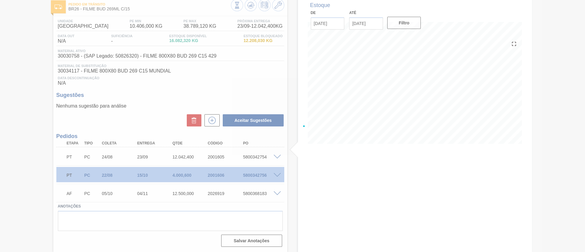
scroll to position [16, 0]
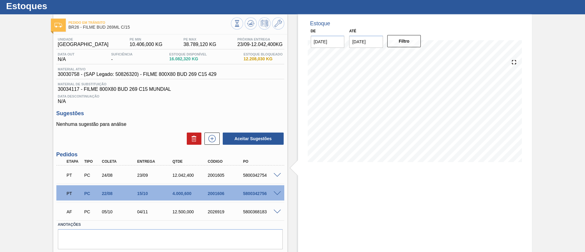
click at [278, 174] on span at bounding box center [277, 175] width 7 height 5
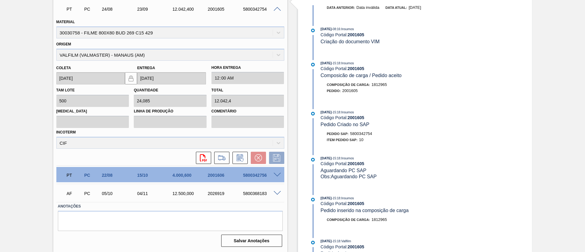
scroll to position [293, 0]
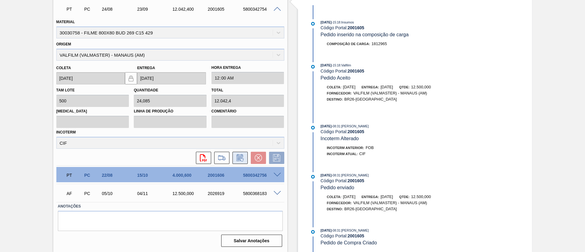
click at [242, 159] on icon at bounding box center [240, 157] width 10 height 7
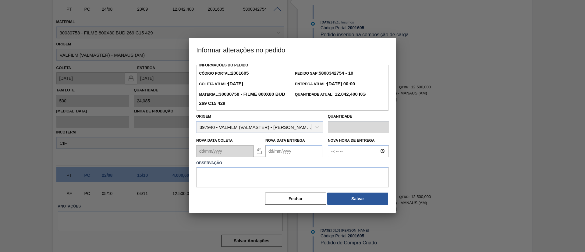
click at [293, 150] on Entrega2001605 "Nova Data Entrega" at bounding box center [294, 151] width 57 height 12
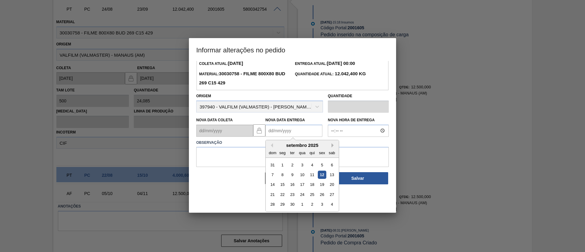
click at [333, 148] on button "Next Month" at bounding box center [334, 145] width 4 height 4
click at [302, 186] on div "15" at bounding box center [302, 184] width 8 height 8
type Entrega2001605 "[DATE]"
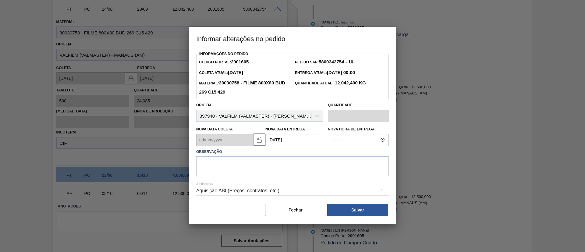
scroll to position [0, 0]
click at [304, 165] on textarea at bounding box center [292, 166] width 193 height 20
type textarea "Data Original"
click at [348, 202] on div "Aquisição ABI (Preços, contratos, etc.)" at bounding box center [292, 191] width 193 height 22
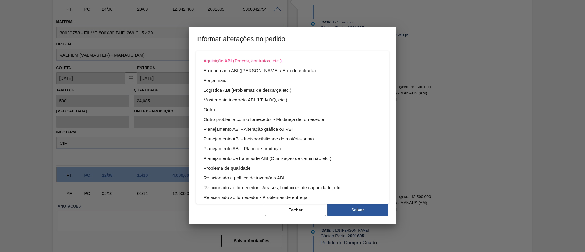
click at [354, 208] on div "Aquisição ABI (Preços, contratos, etc.) Erro humano ABI (Cálculo / Erro de entr…" at bounding box center [292, 126] width 585 height 252
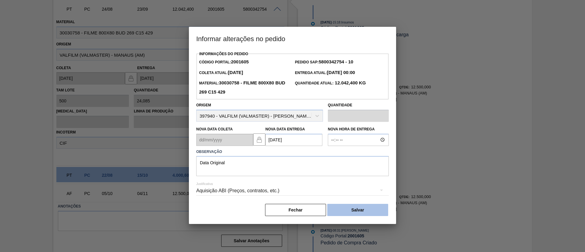
click at [356, 210] on button "Salvar" at bounding box center [357, 210] width 61 height 12
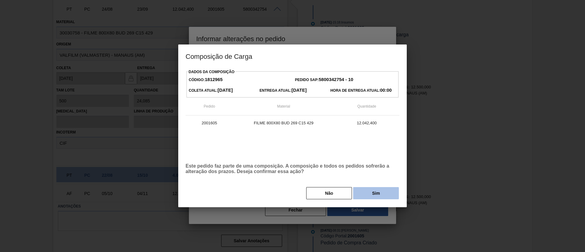
click at [380, 194] on button "Sim" at bounding box center [376, 193] width 46 height 12
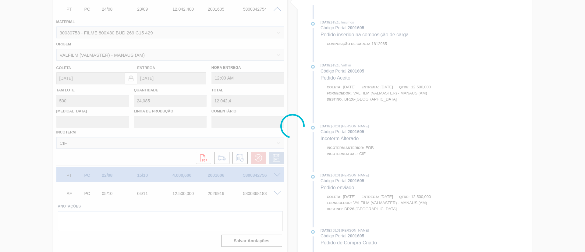
scroll to position [348, 0]
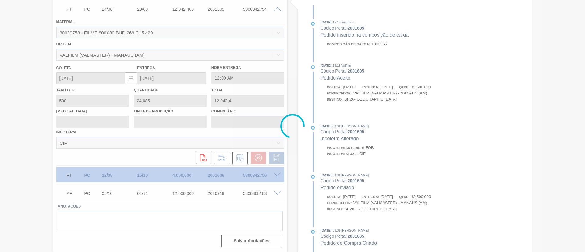
type input "Data Original"
type input "[DATE]"
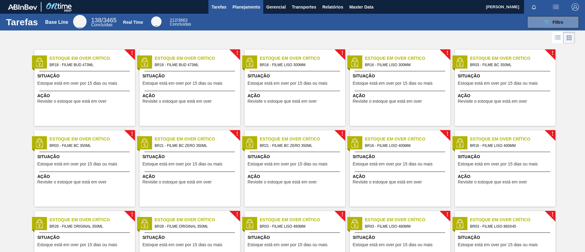
click at [243, 9] on span "Planejamento" at bounding box center [247, 6] width 28 height 7
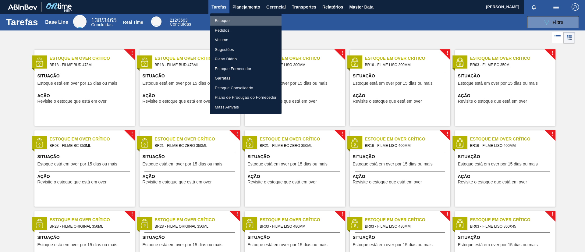
click at [246, 16] on li "Estoque" at bounding box center [246, 21] width 72 height 10
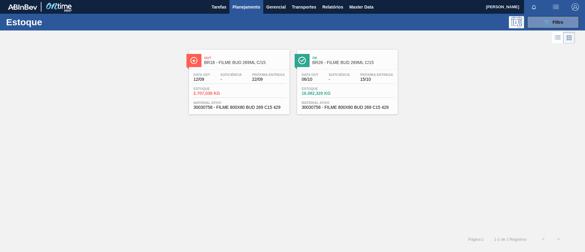
click at [320, 77] on div "Data out 06/10 Suficiência - Próxima Entrega 15/10" at bounding box center [347, 78] width 95 height 11
click at [547, 22] on icon "089F7B8B-B2A5-4AFE-B5C0-19BA573D28AC" at bounding box center [546, 22] width 7 height 7
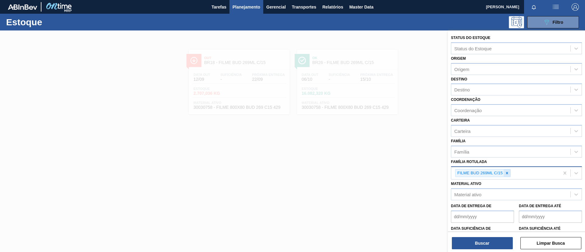
click at [510, 172] on div at bounding box center [507, 174] width 7 height 8
paste Rotulada "FILME SK 269ML MP C/15"
type Rotulada "FILME SK 269ML MP C/15"
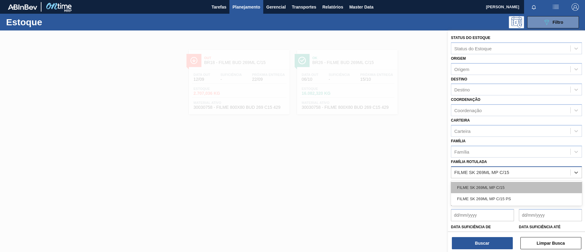
click at [509, 191] on div "FILME SK 269ML MP C/15" at bounding box center [516, 187] width 131 height 11
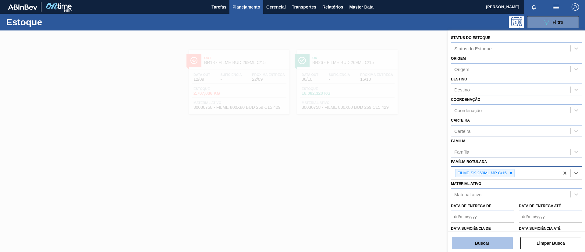
click at [493, 239] on button "Buscar" at bounding box center [482, 243] width 61 height 12
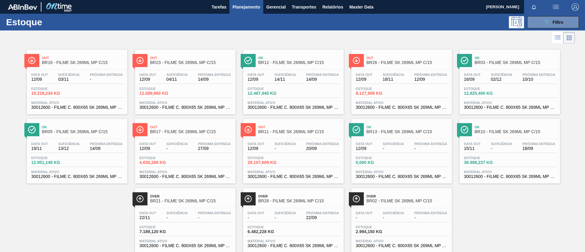
click at [105, 56] on span "Out" at bounding box center [83, 58] width 82 height 4
click at [167, 64] on span "BR23 - FILME SK 269ML MP C/15" at bounding box center [191, 62] width 82 height 5
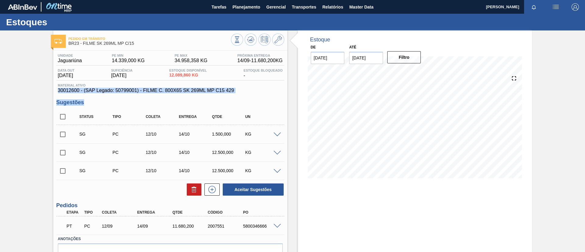
drag, startPoint x: 240, startPoint y: 94, endPoint x: 57, endPoint y: 89, distance: 183.0
click at [57, 89] on div "Unidade Jaguariúna PE MIN 14.339,000 KG PE MAX 34.958,358 KG Próxima Entrega 14…" at bounding box center [170, 166] width 234 height 231
click at [57, 89] on div "Material ativo 30012600 - (SAP Legado: 50799001) - FILME C. 800X65 SK 269ML MP …" at bounding box center [170, 89] width 228 height 10
drag, startPoint x: 56, startPoint y: 91, endPoint x: 247, endPoint y: 91, distance: 190.9
click at [247, 91] on div "Material ativo 30012600 - (SAP Legado: 50799001) - FILME C. 800X65 SK 269ML MP …" at bounding box center [170, 89] width 228 height 10
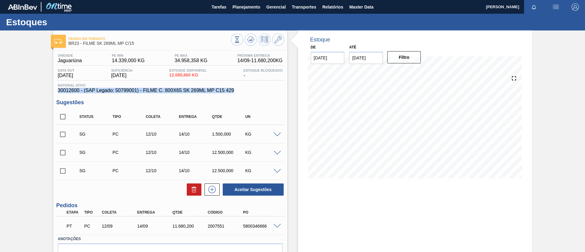
copy span "30012600 - (SAP Legado: 50799001) - FILME C. 800X65 SK 269ML MP C15 429"
click at [0, 81] on div "Pedido em Trânsito BR23 - FILME SK 269ML MP C/15 Unidade Jaguariúna PE MIN 14.3…" at bounding box center [292, 157] width 585 height 254
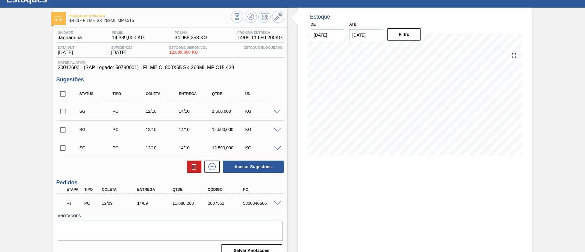
scroll to position [33, 0]
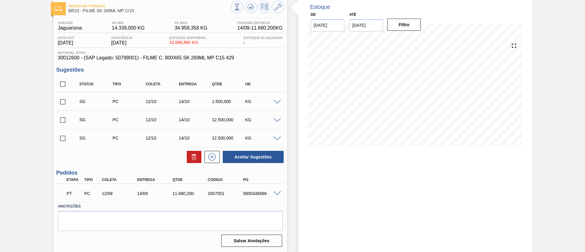
click at [277, 195] on div "5800346666" at bounding box center [262, 193] width 40 height 5
click at [278, 195] on div "5800346666" at bounding box center [262, 193] width 40 height 5
click at [278, 193] on span at bounding box center [277, 193] width 7 height 5
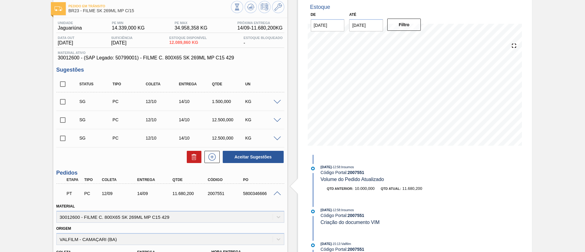
click at [277, 194] on span at bounding box center [277, 193] width 7 height 5
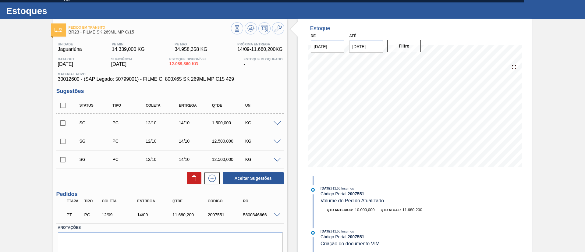
scroll to position [0, 0]
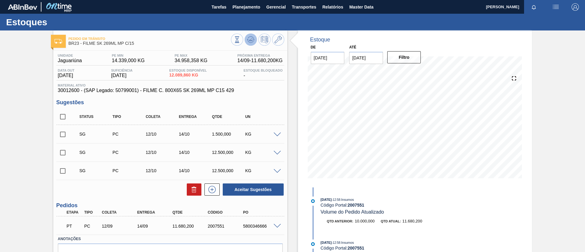
click at [250, 40] on icon at bounding box center [250, 39] width 7 height 7
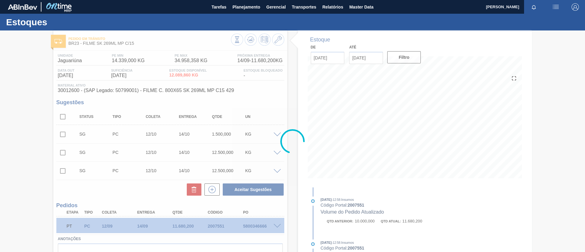
drag, startPoint x: 41, startPoint y: 69, endPoint x: 0, endPoint y: 73, distance: 40.7
click at [0, 73] on div at bounding box center [292, 141] width 585 height 222
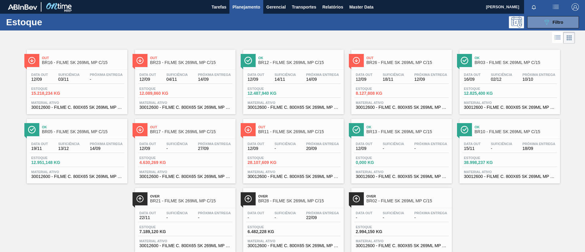
click at [314, 62] on span "BR12 - FILME SK 269ML MP C/15" at bounding box center [300, 62] width 82 height 5
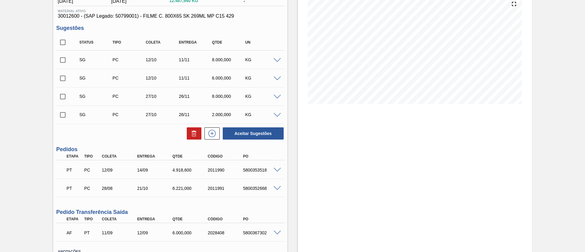
scroll to position [120, 0]
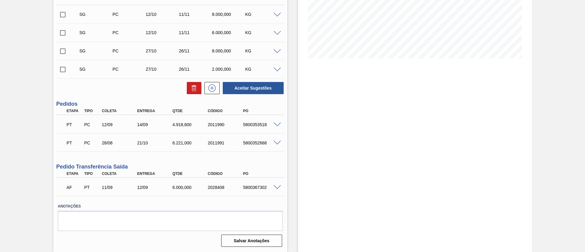
click at [280, 188] on span at bounding box center [277, 187] width 7 height 5
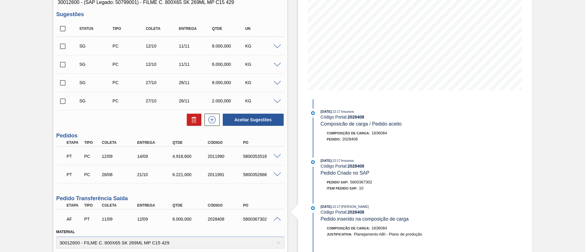
scroll to position [0, 0]
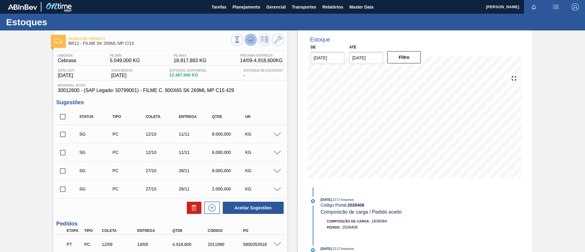
click at [251, 42] on icon at bounding box center [250, 39] width 7 height 7
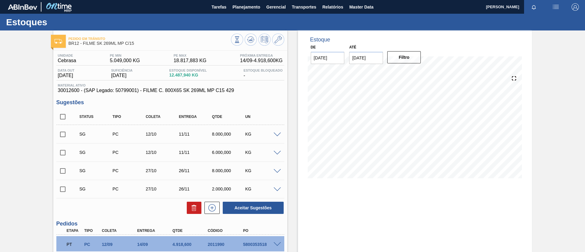
click at [0, 126] on div "Pedido em Trânsito BR12 - FILME SK 269ML MP C/15 Unidade Cebrasa PE MIN 5.049,0…" at bounding box center [292, 200] width 585 height 341
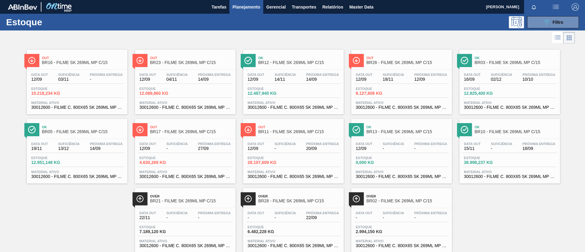
scroll to position [16, 0]
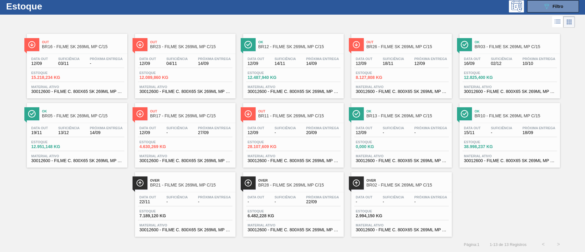
click at [294, 119] on div "Out BR11 - FILME SK 269ML MP C/15" at bounding box center [300, 114] width 82 height 14
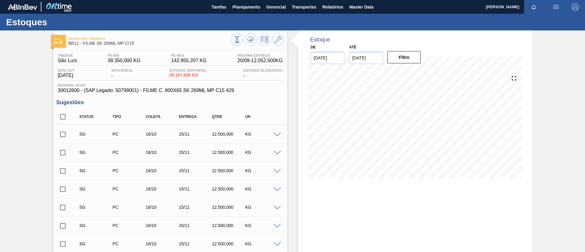
scroll to position [46, 0]
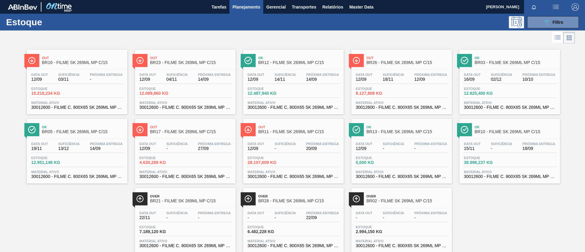
click at [485, 138] on div "Ok BR10 - FILME SK 269ML MP C/15 Data out 15/11 Suficiência - Próxima Entrega 1…" at bounding box center [510, 151] width 101 height 65
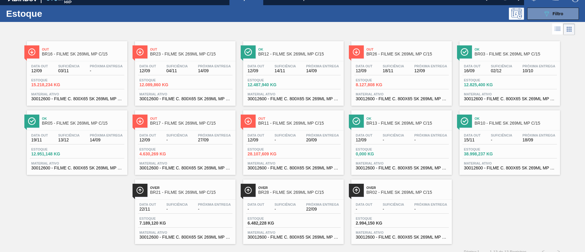
scroll to position [16, 0]
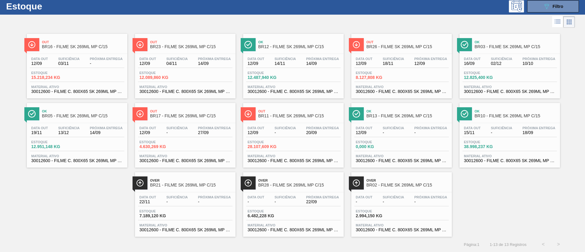
click at [192, 114] on span "BR17 - FILME SK 269ML MP C/15" at bounding box center [191, 116] width 82 height 5
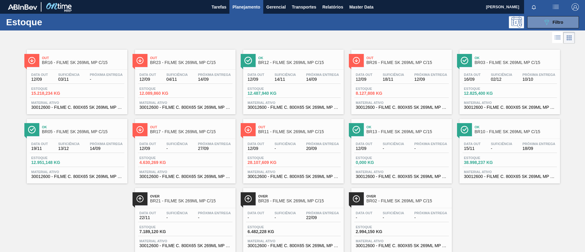
click at [512, 63] on span "BR03 - FILME SK 269ML MP C/15" at bounding box center [516, 62] width 82 height 5
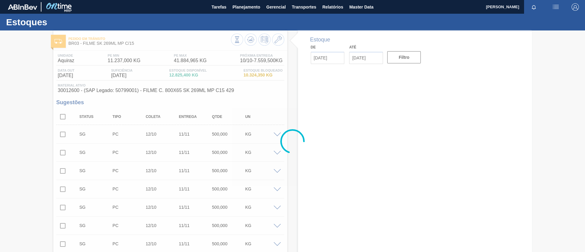
type input "[DATE]"
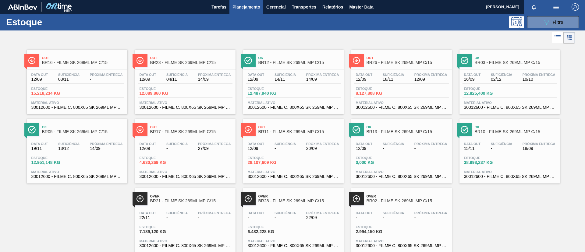
click at [304, 63] on span "BR12 - FILME SK 269ML MP C/15" at bounding box center [300, 62] width 82 height 5
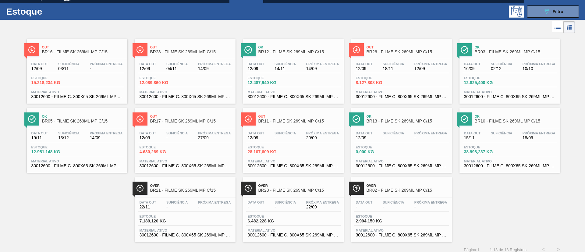
scroll to position [16, 0]
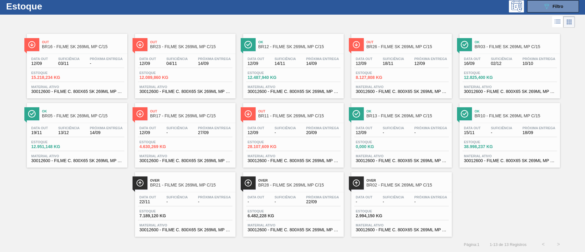
click at [507, 47] on span "BR03 - FILME SK 269ML MP C/15" at bounding box center [516, 47] width 82 height 5
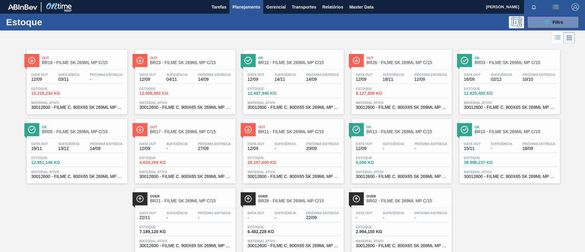
drag, startPoint x: 229, startPoint y: 34, endPoint x: 212, endPoint y: 29, distance: 18.6
click at [212, 29] on div "Estoque 089F7B8B-B2A5-4AFE-B5C0-19BA573D28AC Filtro" at bounding box center [292, 22] width 585 height 17
